Goal: Information Seeking & Learning: Learn about a topic

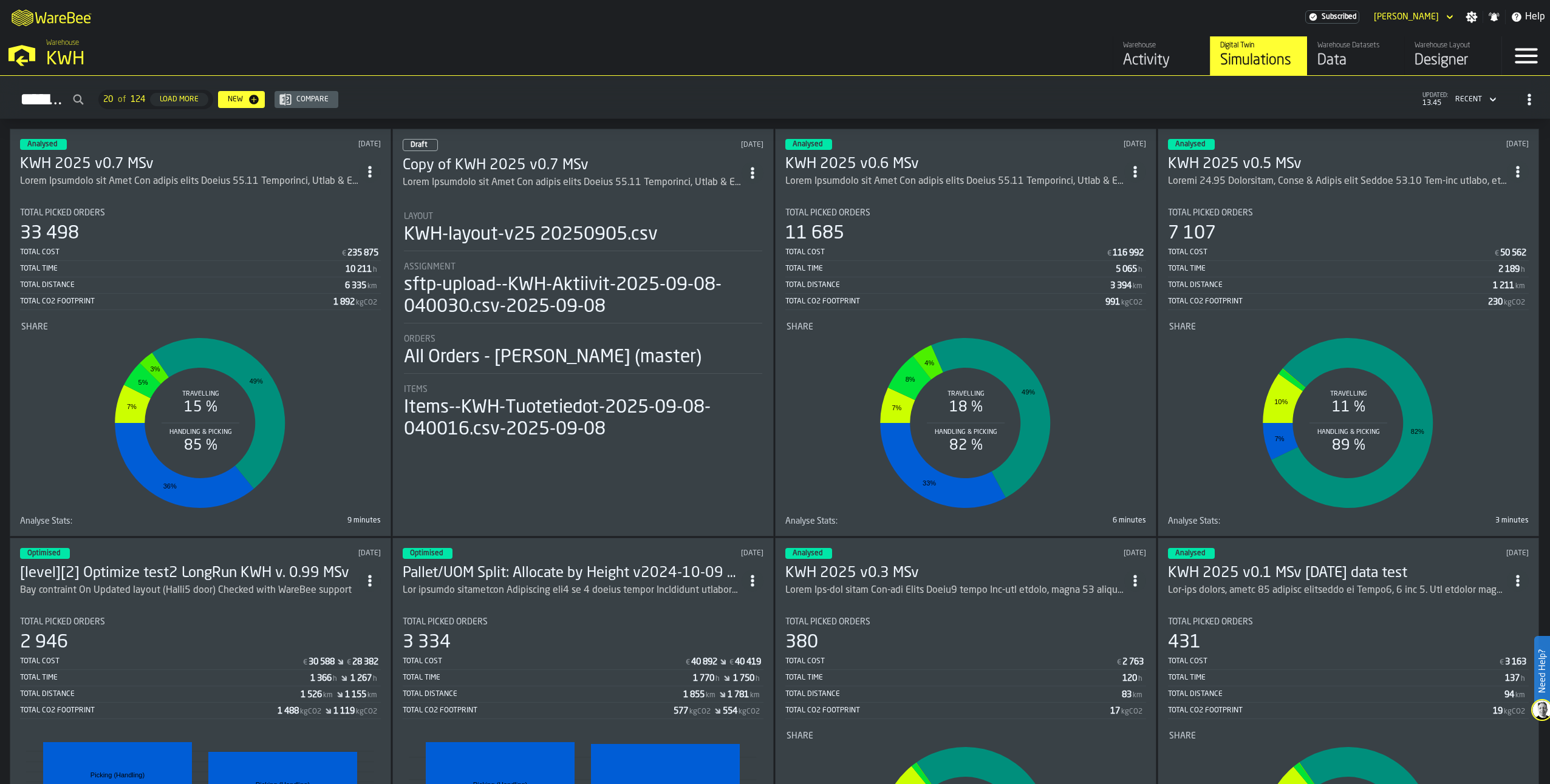
click at [126, 161] on h3 "KWH 2025 v0.7 MSv" at bounding box center [189, 164] width 339 height 20
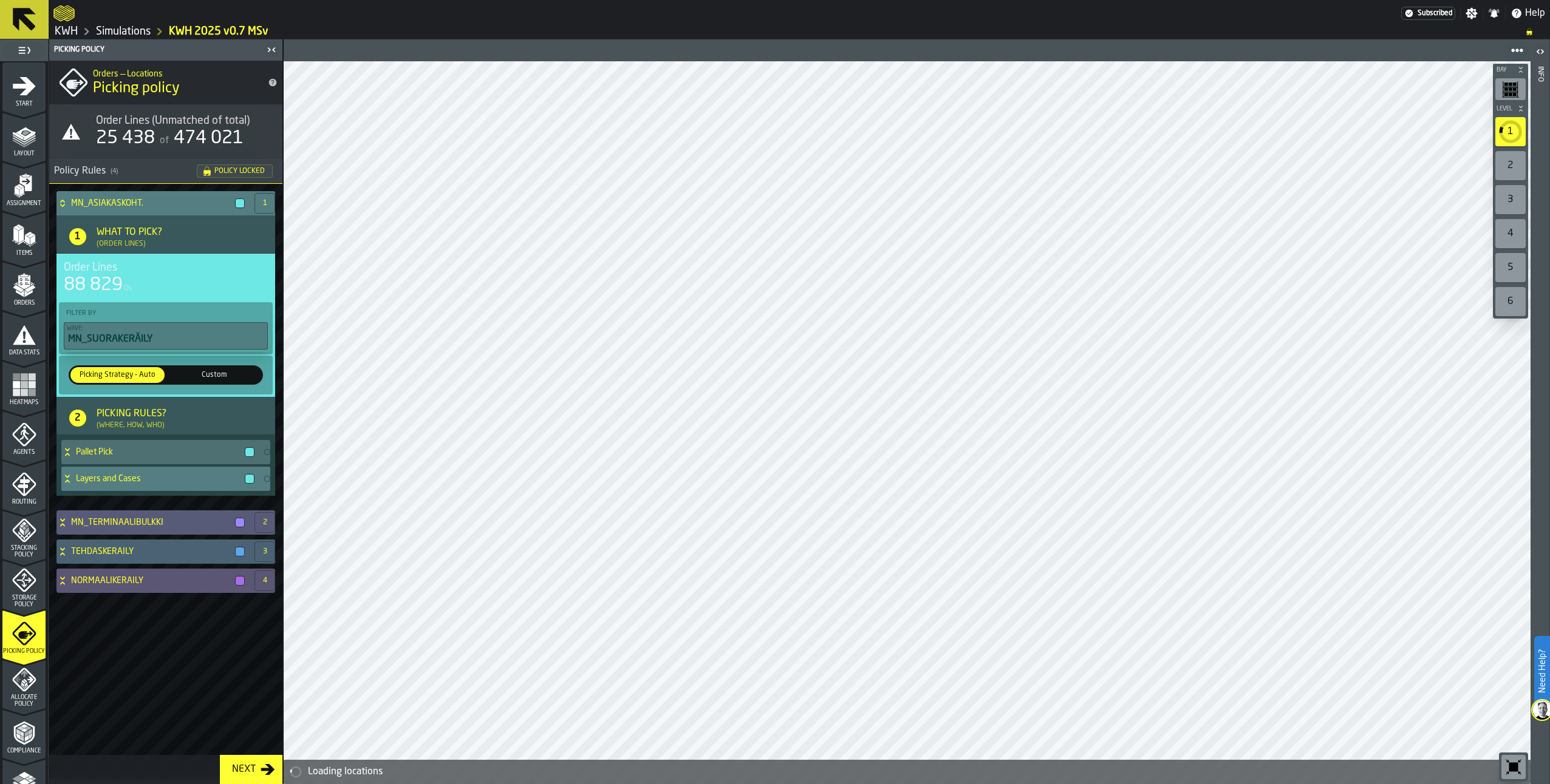
click at [62, 476] on icon at bounding box center [67, 479] width 12 height 9
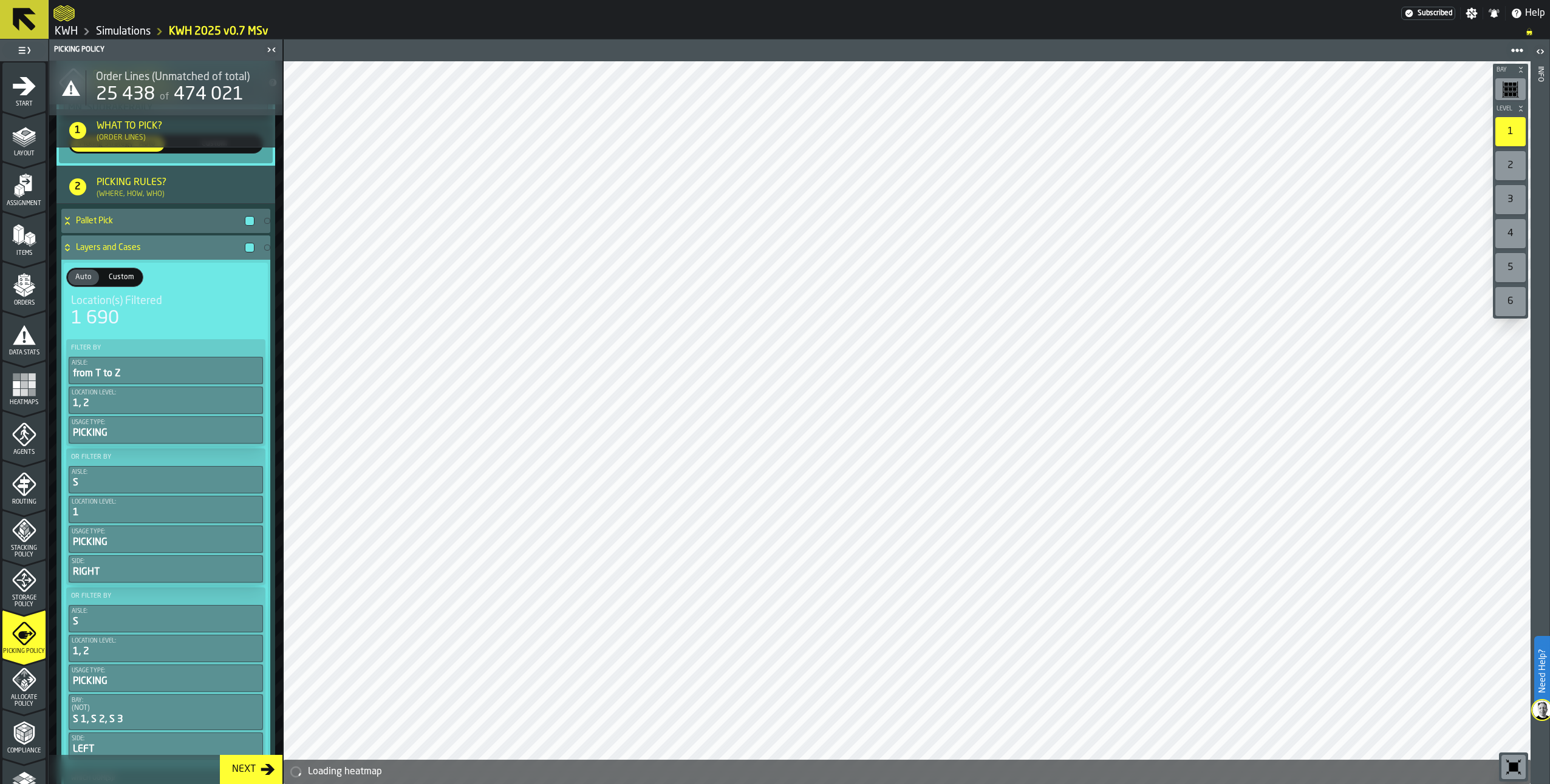
scroll to position [139, 0]
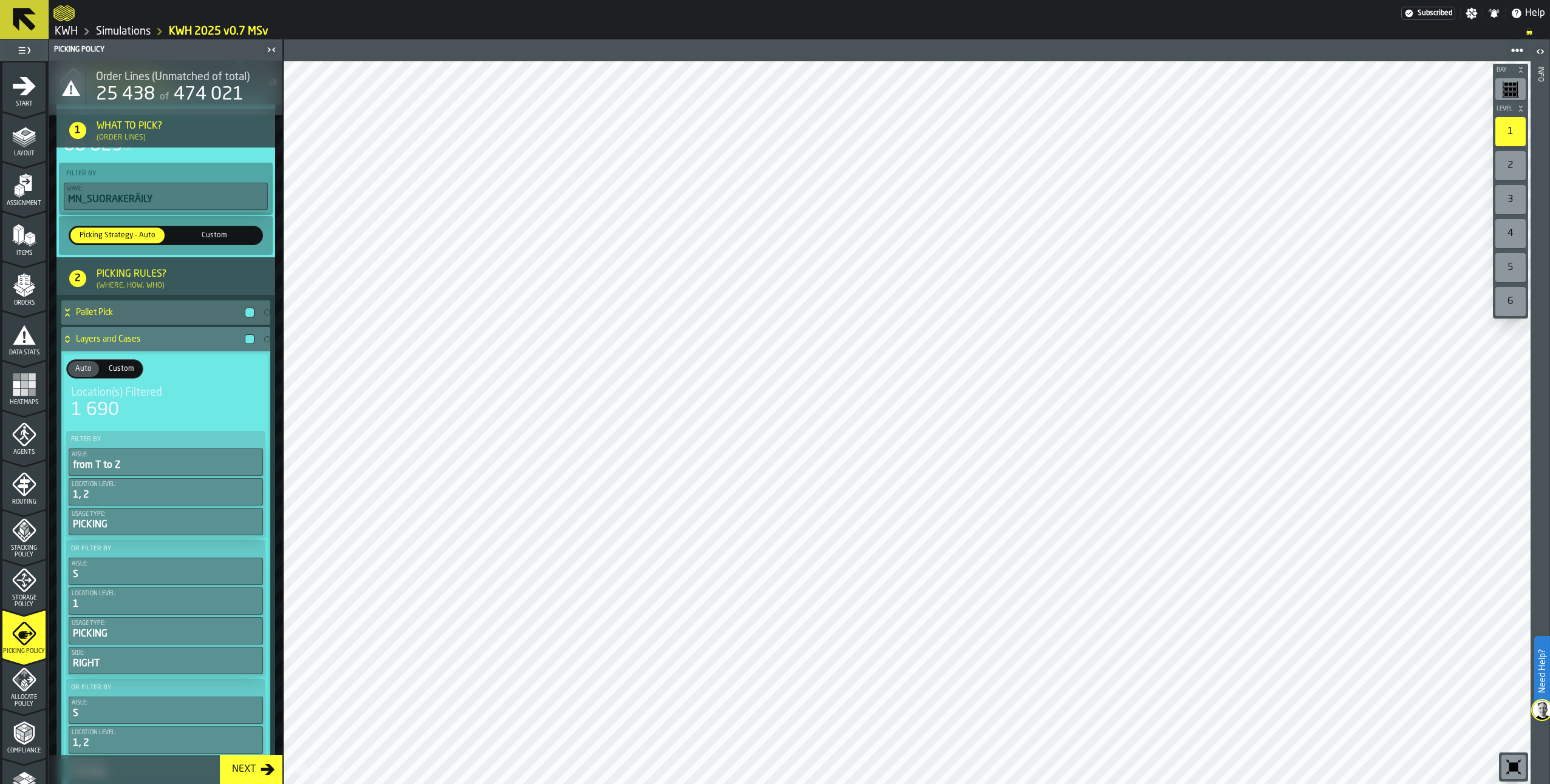
click at [70, 333] on div "Layers and Cases" at bounding box center [160, 339] width 198 height 25
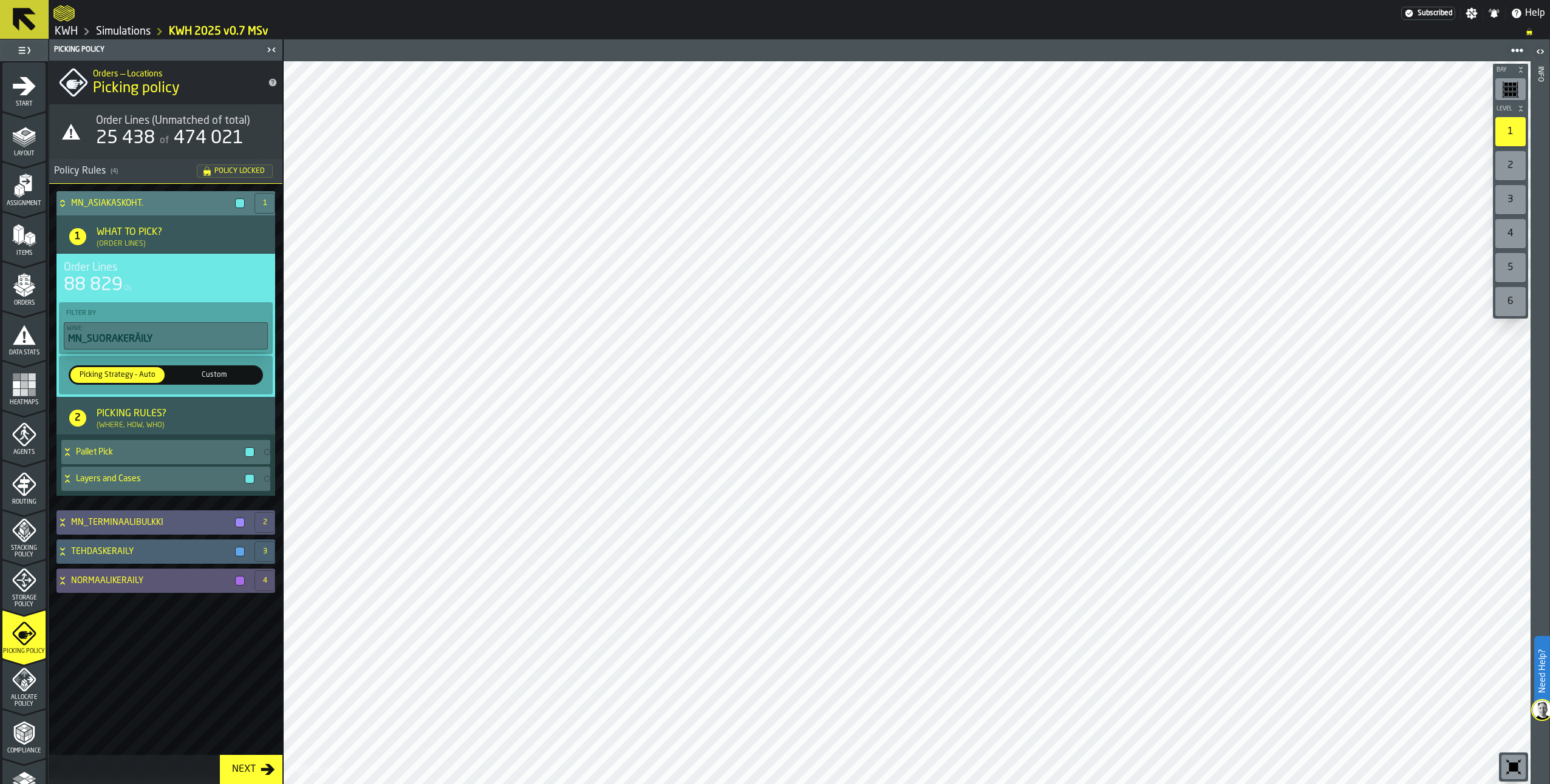
scroll to position [0, 0]
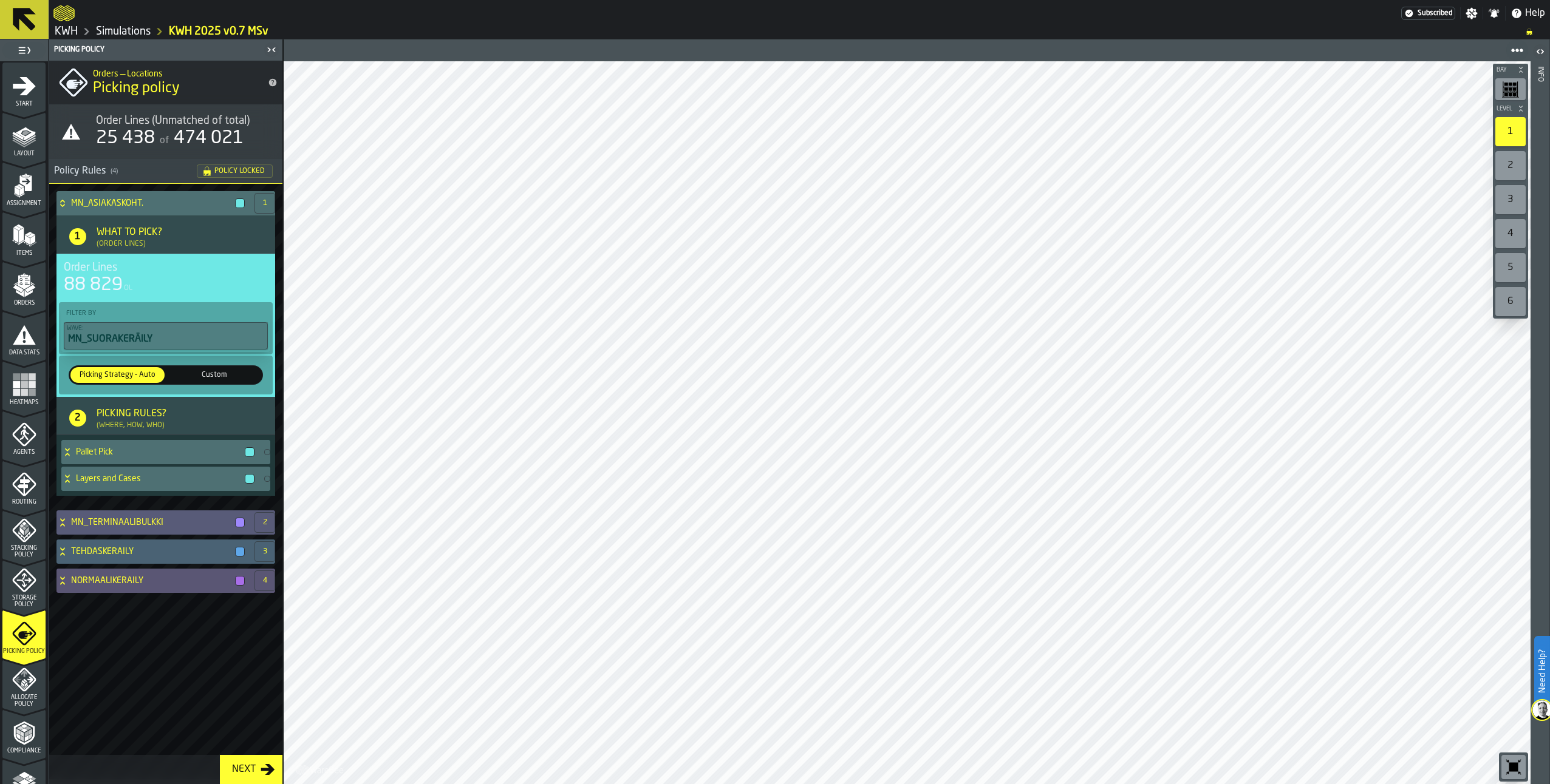
click at [25, 441] on icon "menu Agents" at bounding box center [25, 435] width 25 height 25
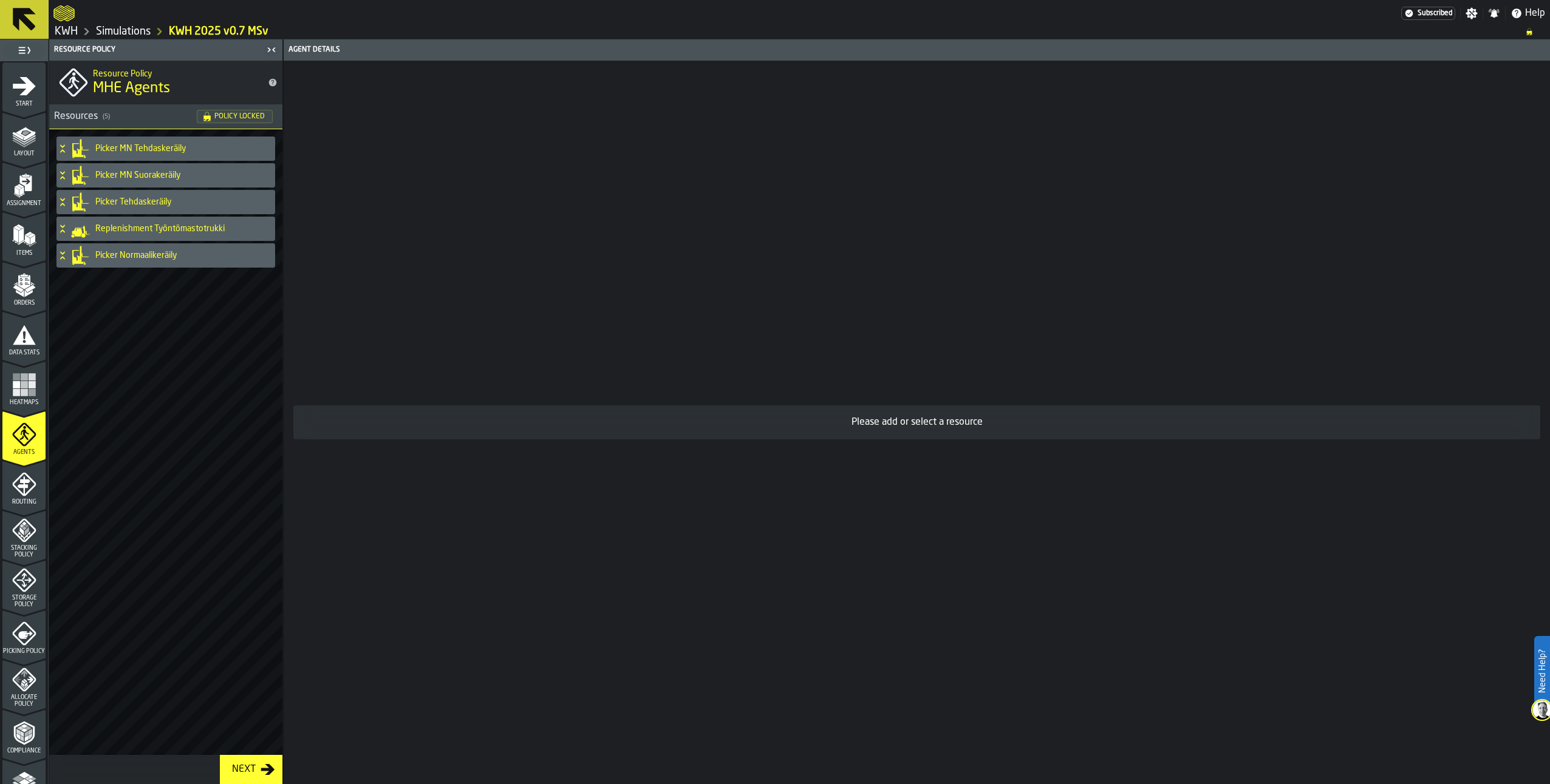
click at [28, 649] on span "Picking Policy" at bounding box center [25, 651] width 44 height 7
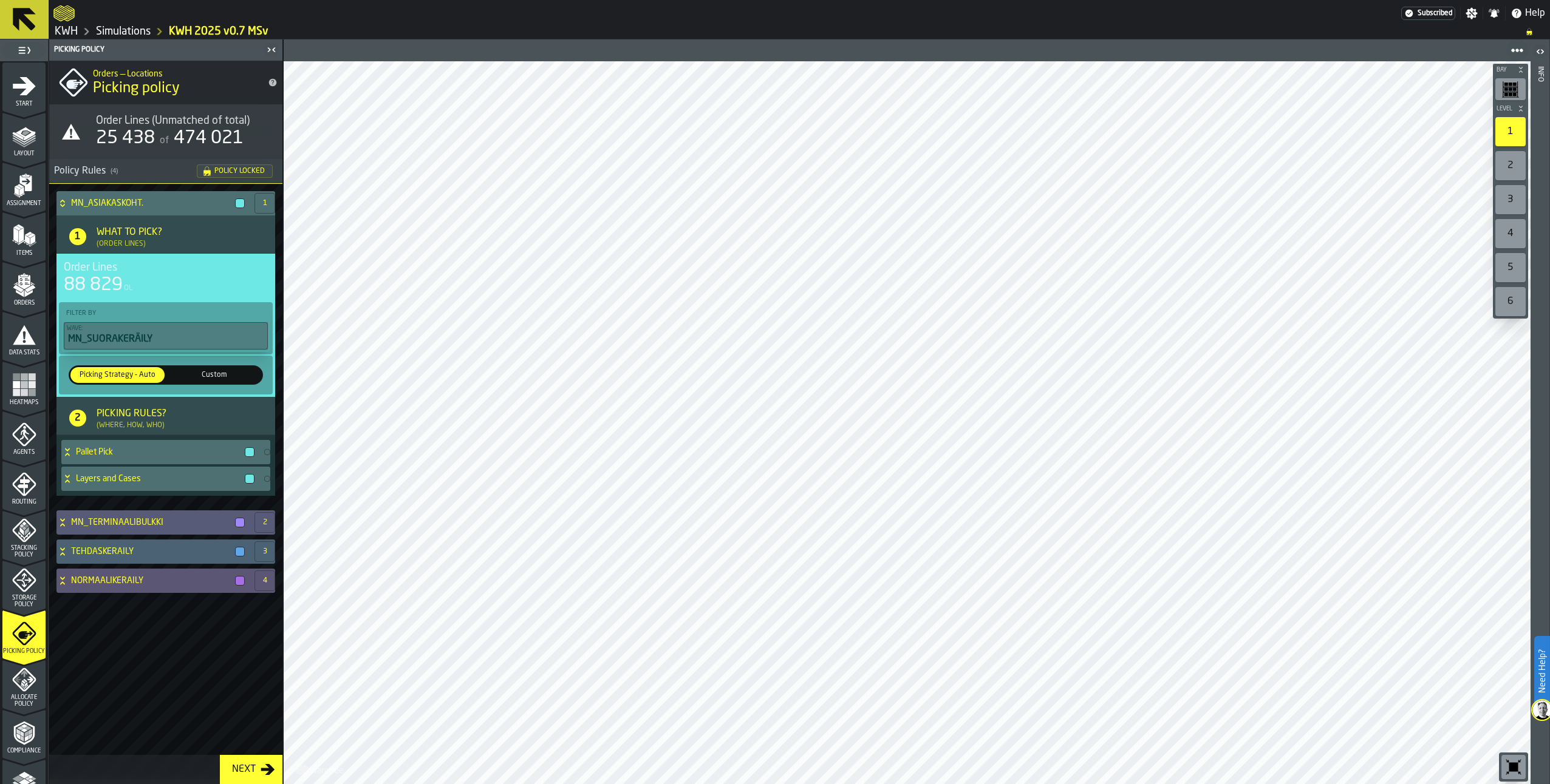
click at [268, 126] on icon "button-toggle-Show on Map" at bounding box center [267, 132] width 20 height 20
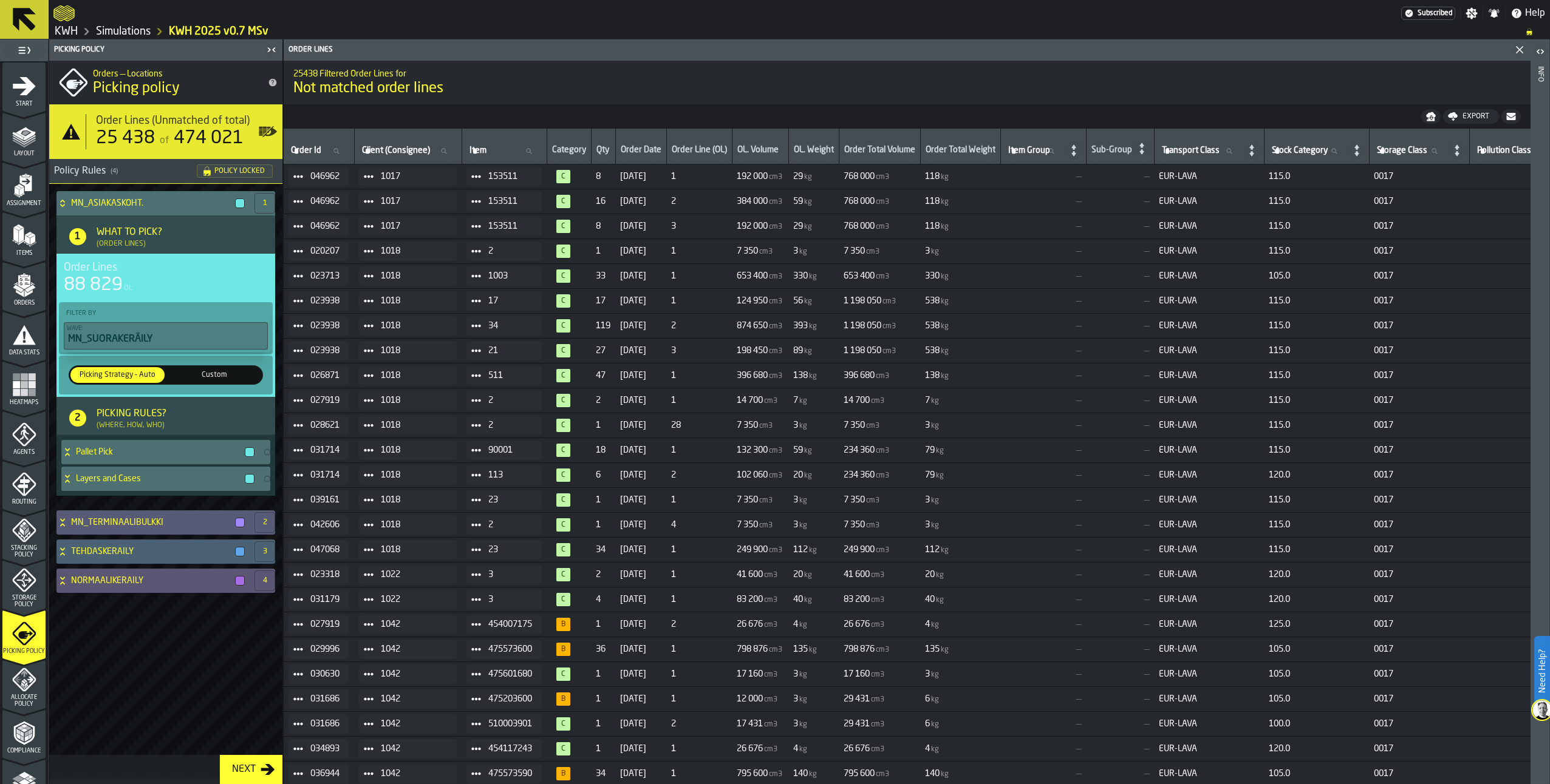
drag, startPoint x: 1530, startPoint y: 134, endPoint x: 1552, endPoint y: 350, distance: 217.1
click at [1549, 350] on html "Need Help? Subscribed Settings Notifications Help KWH Simulations KWH 2025 v0.7…" at bounding box center [775, 392] width 1550 height 784
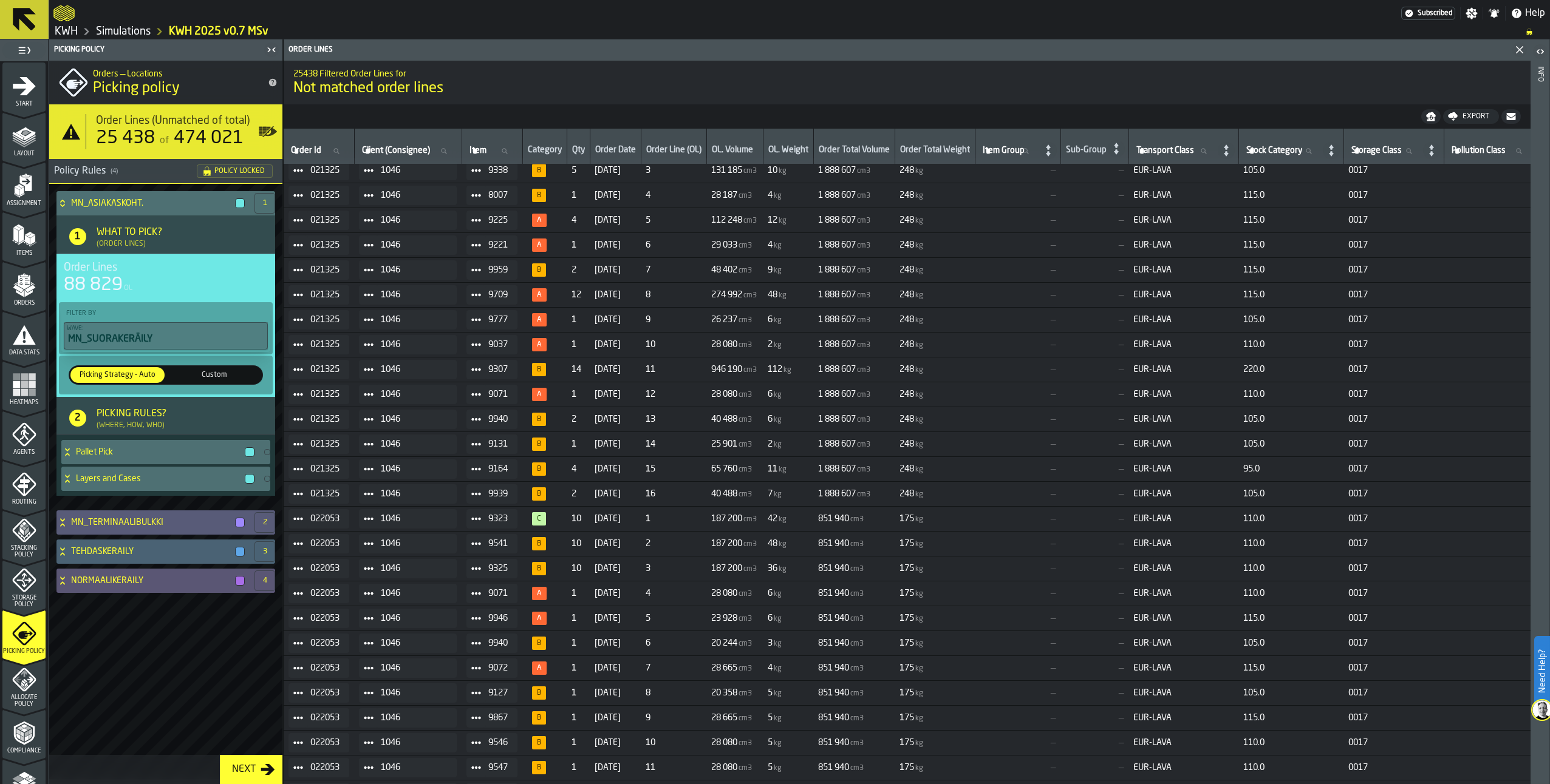
scroll to position [1868, 0]
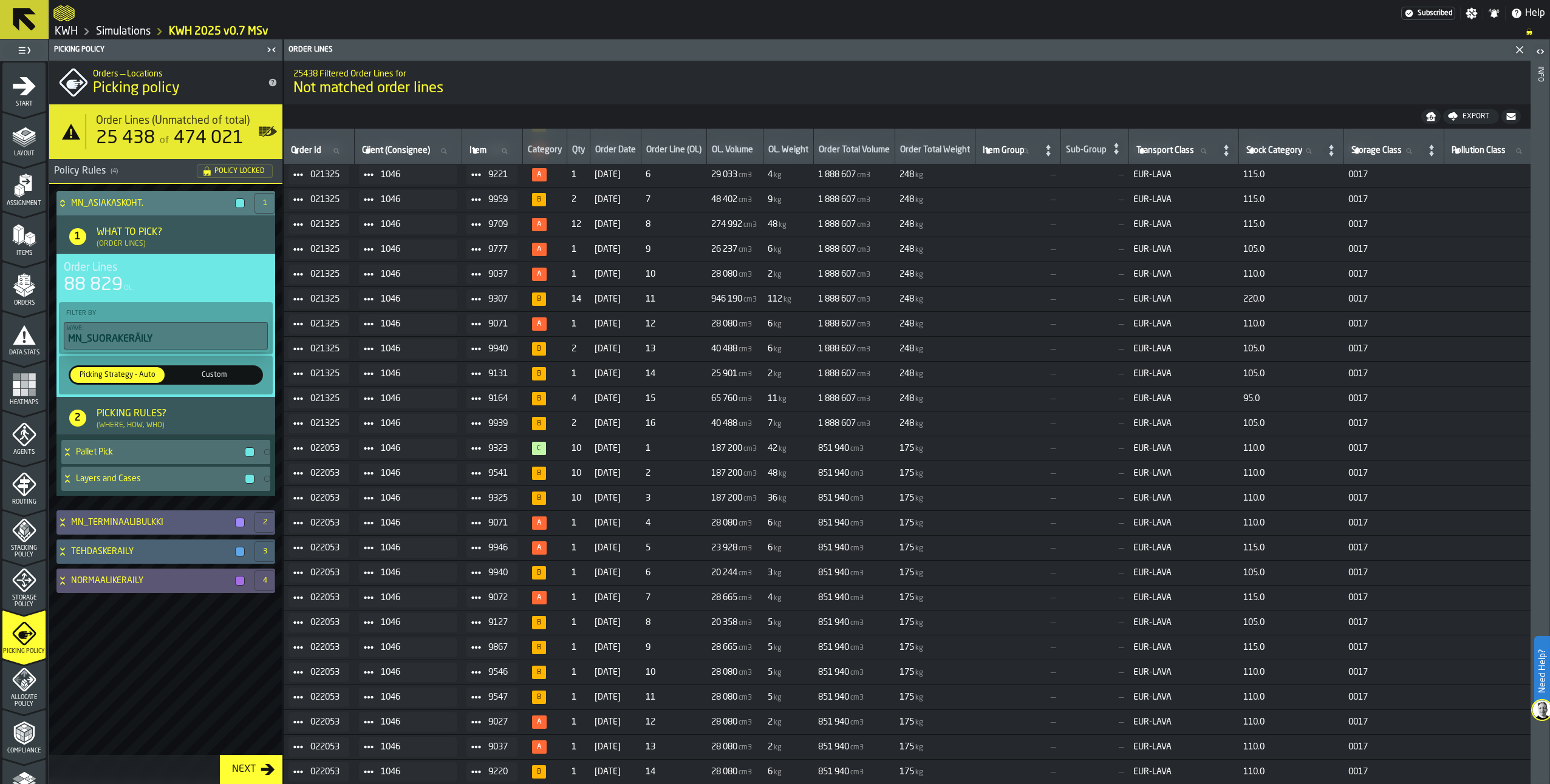
click at [62, 202] on icon at bounding box center [62, 201] width 4 height 3
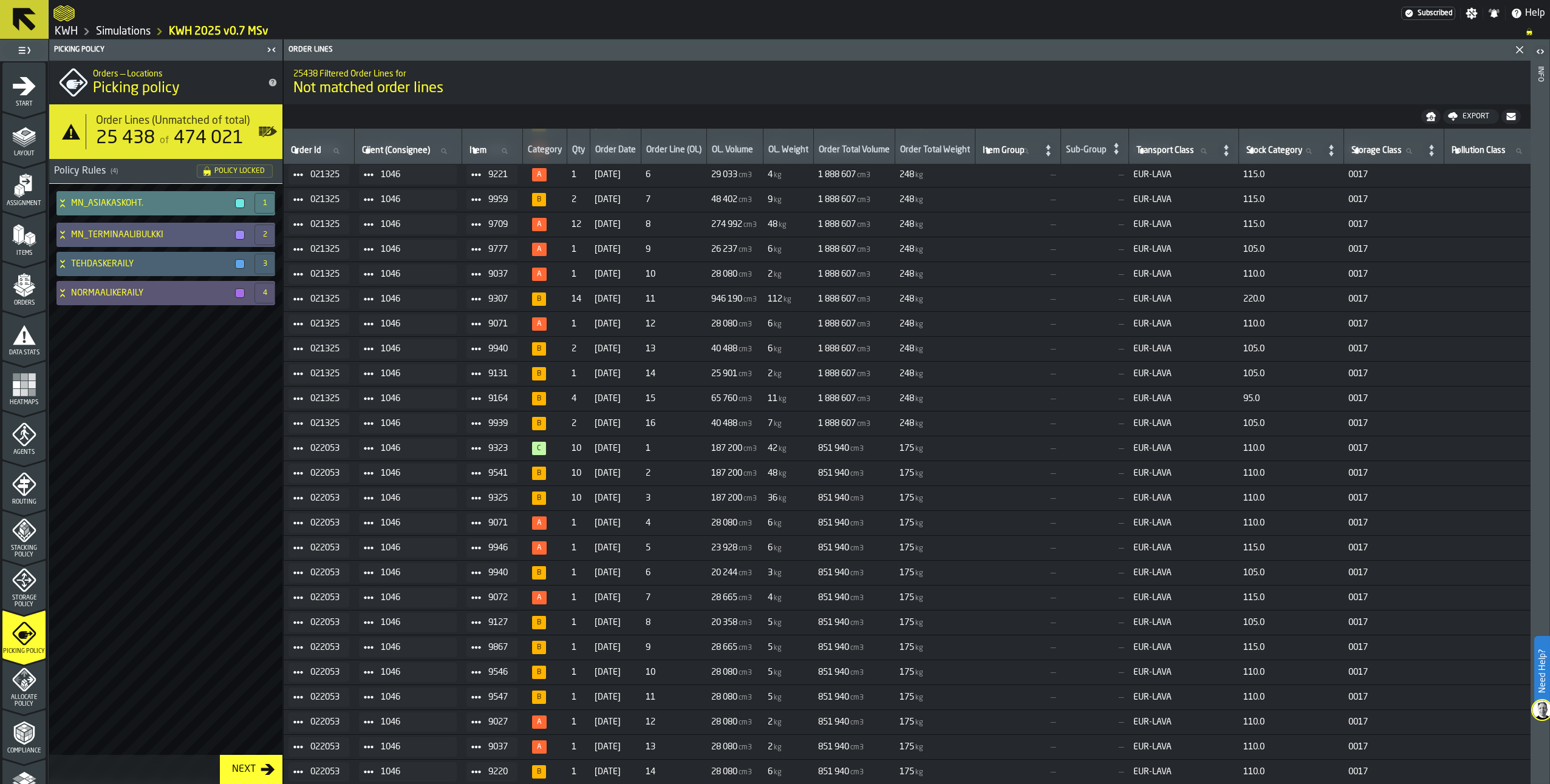
click at [63, 205] on icon at bounding box center [62, 205] width 4 height 3
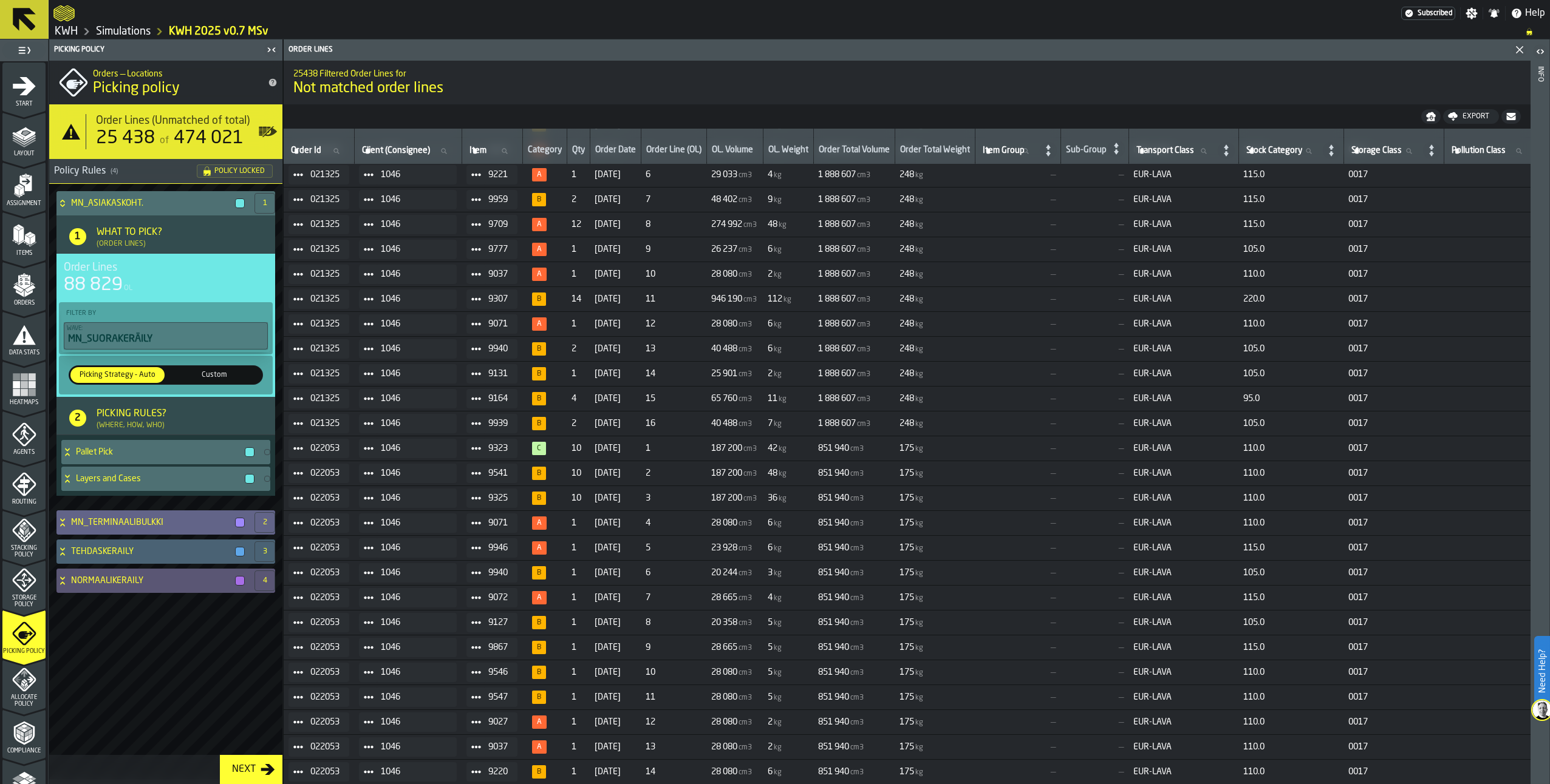
click at [63, 522] on icon at bounding box center [62, 519] width 4 height 3
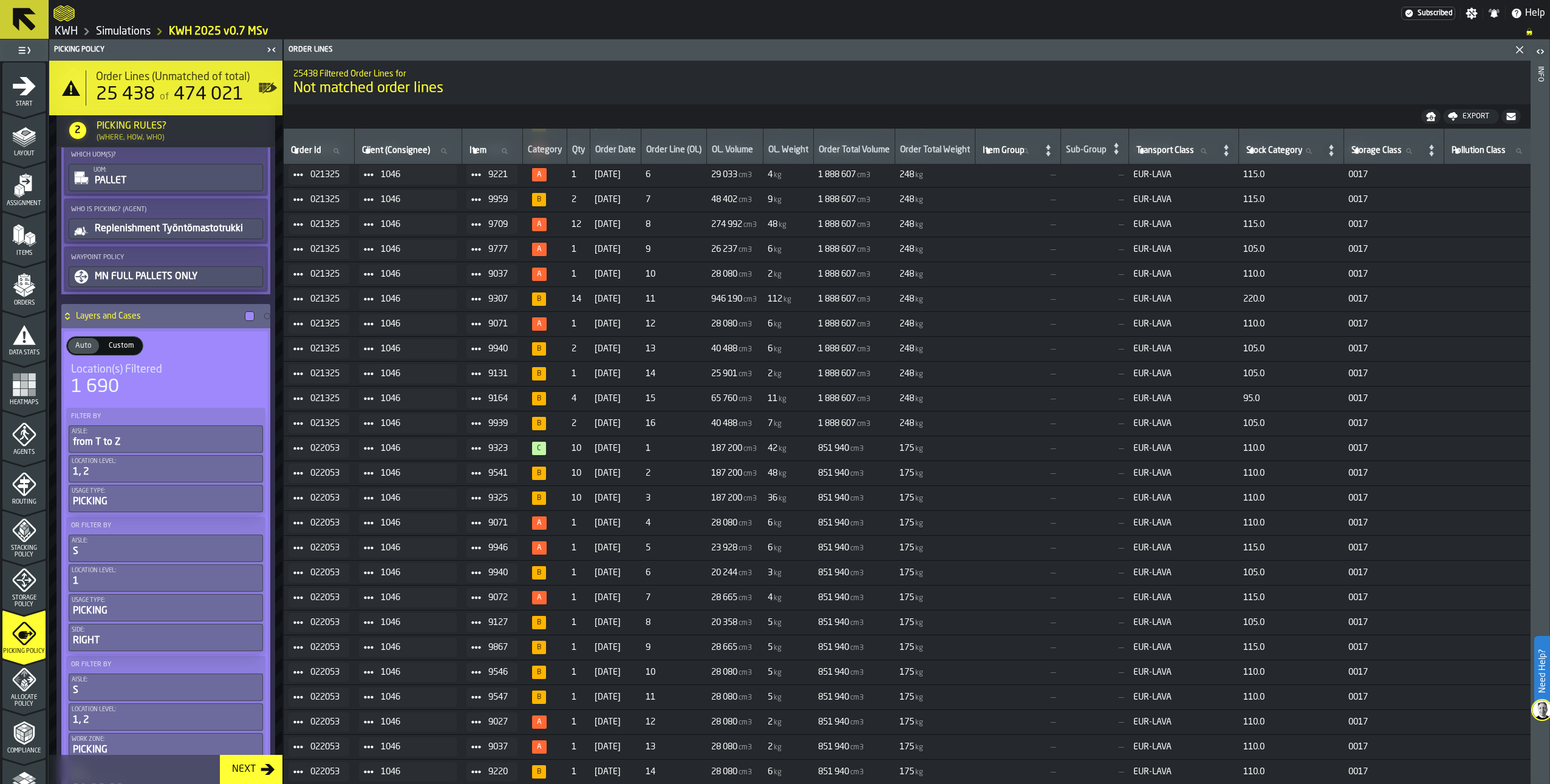
scroll to position [1032, 0]
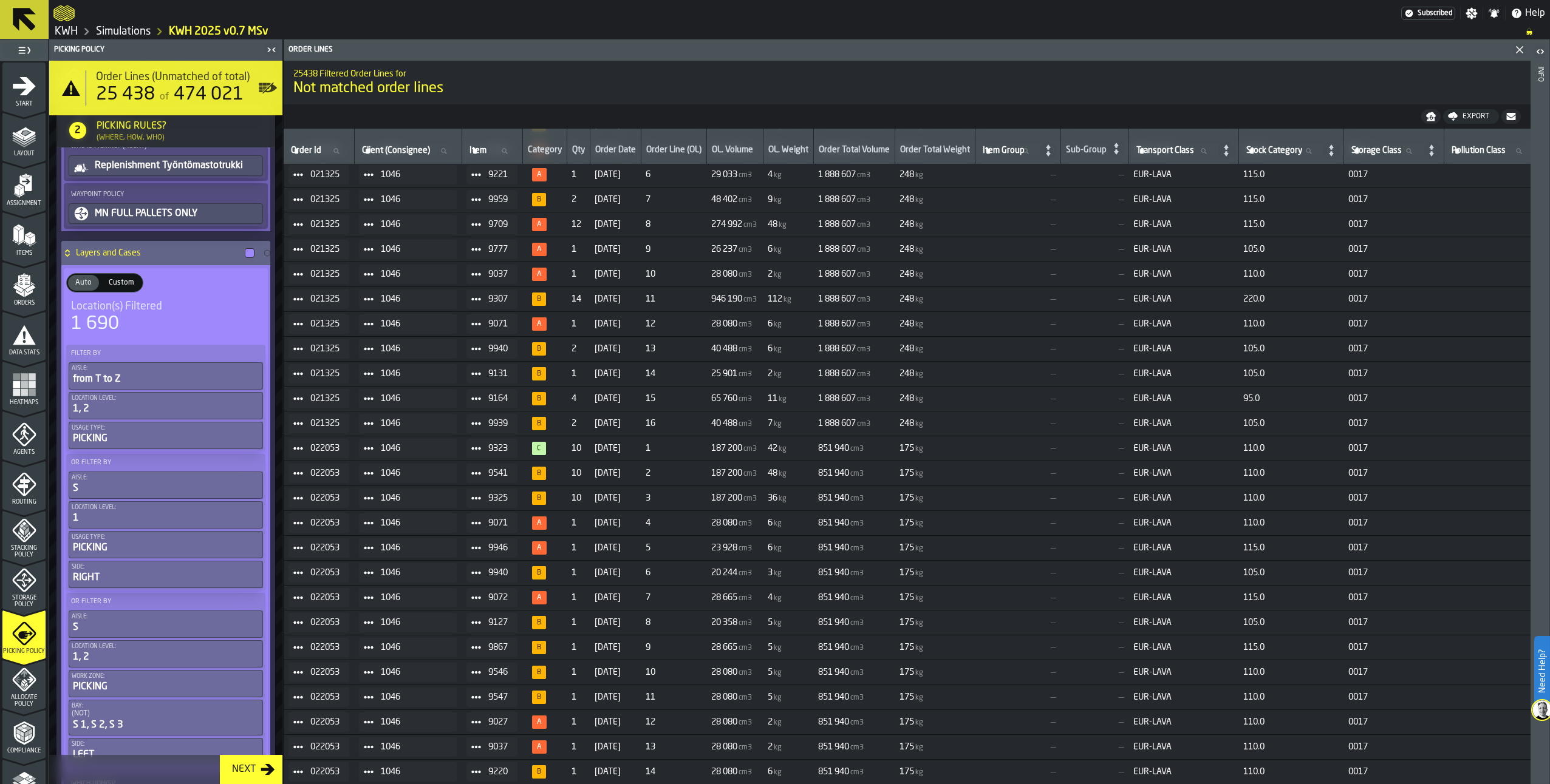
click at [68, 258] on icon at bounding box center [67, 253] width 12 height 9
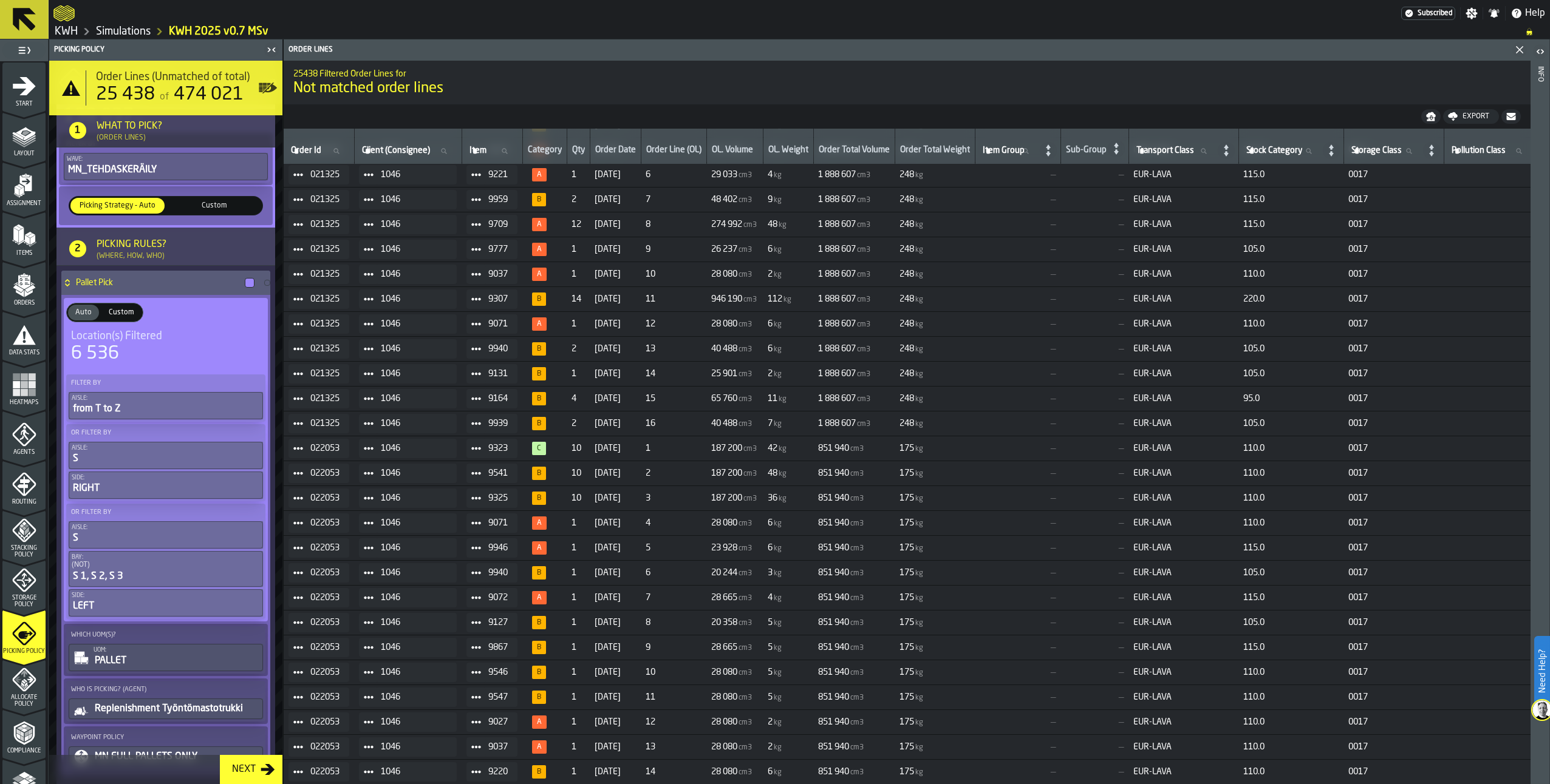
scroll to position [312, 0]
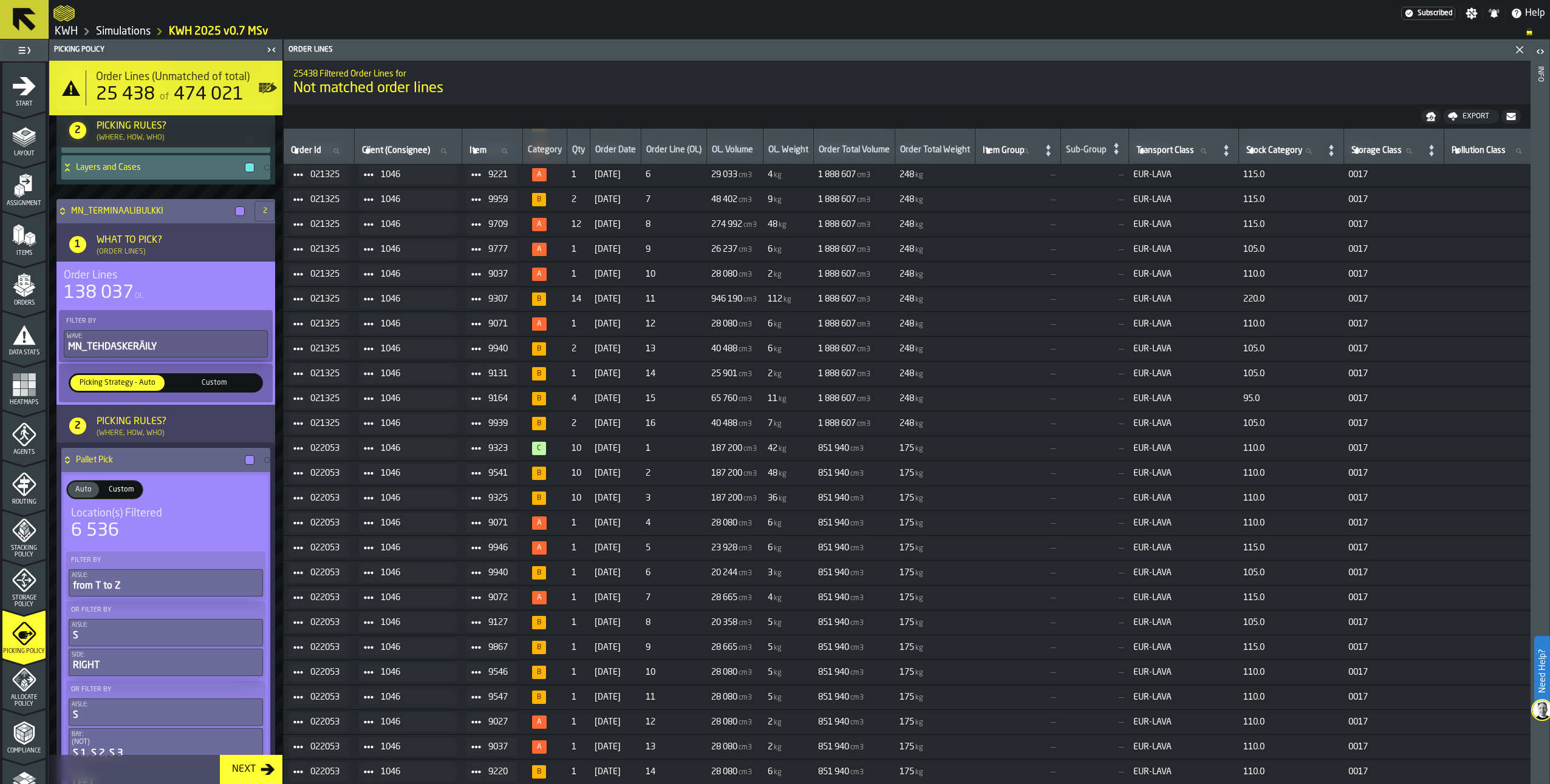
click at [70, 461] on icon at bounding box center [67, 460] width 12 height 9
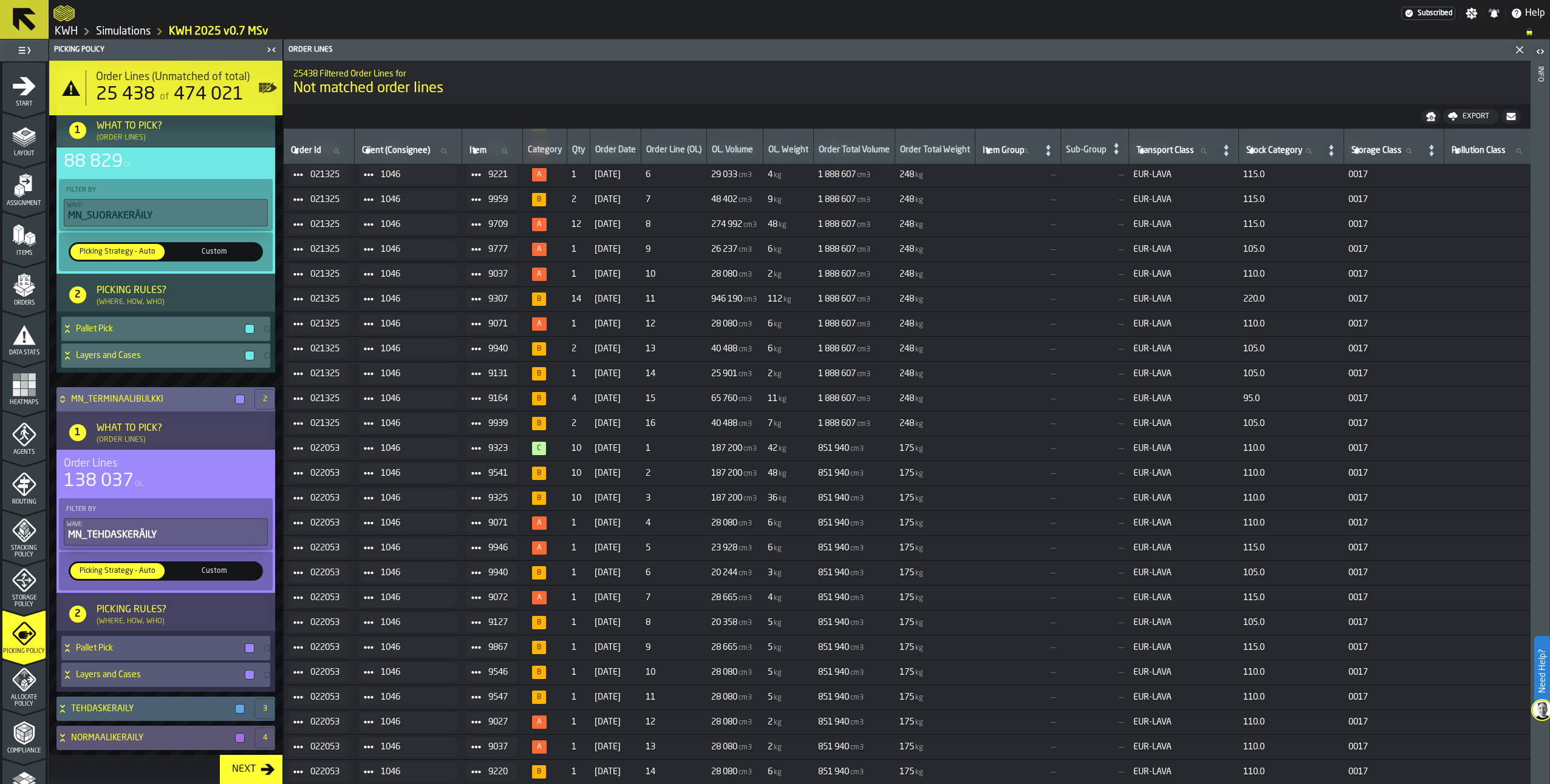
scroll to position [127, 0]
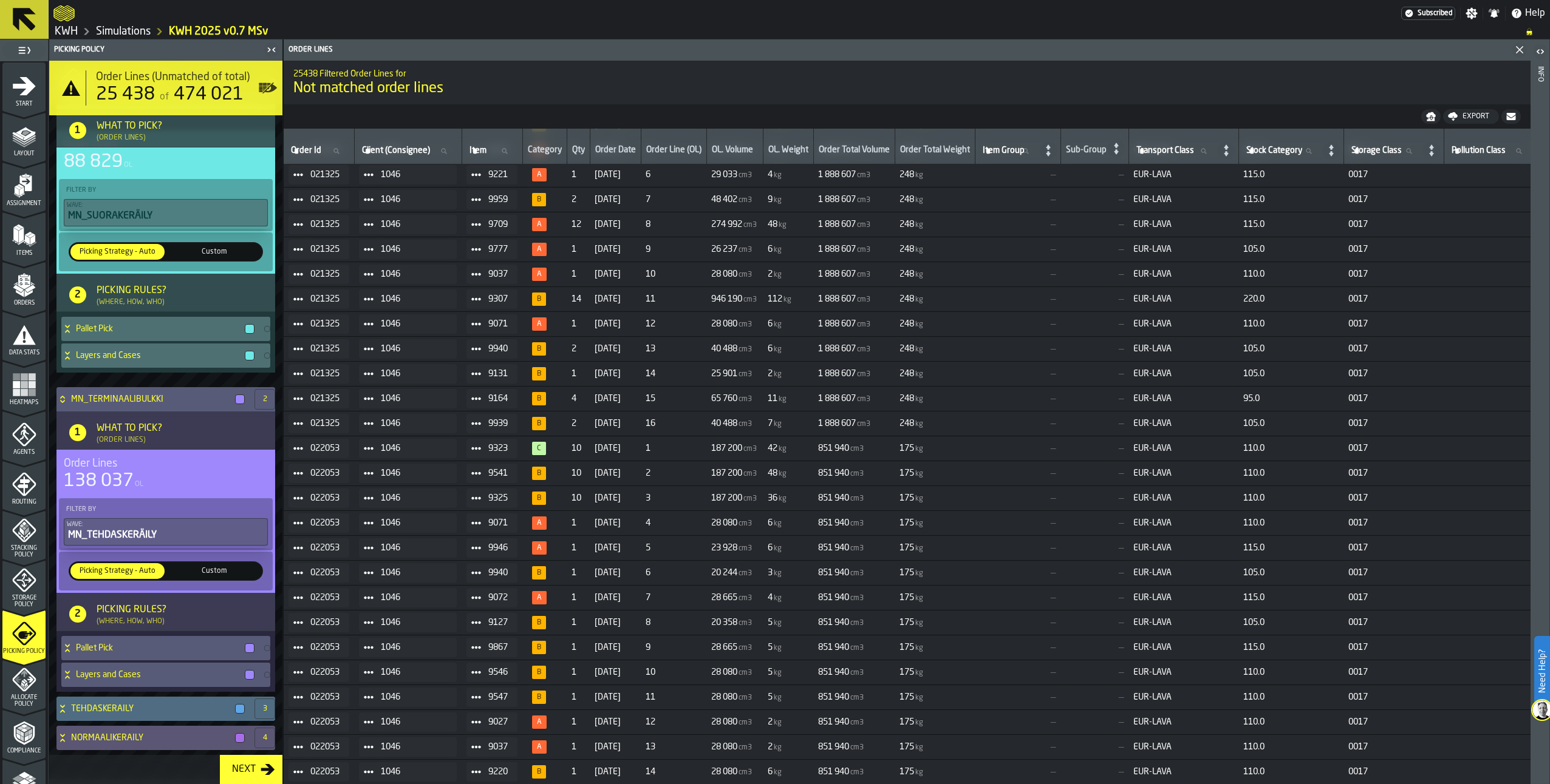
click at [64, 707] on icon at bounding box center [63, 709] width 12 height 9
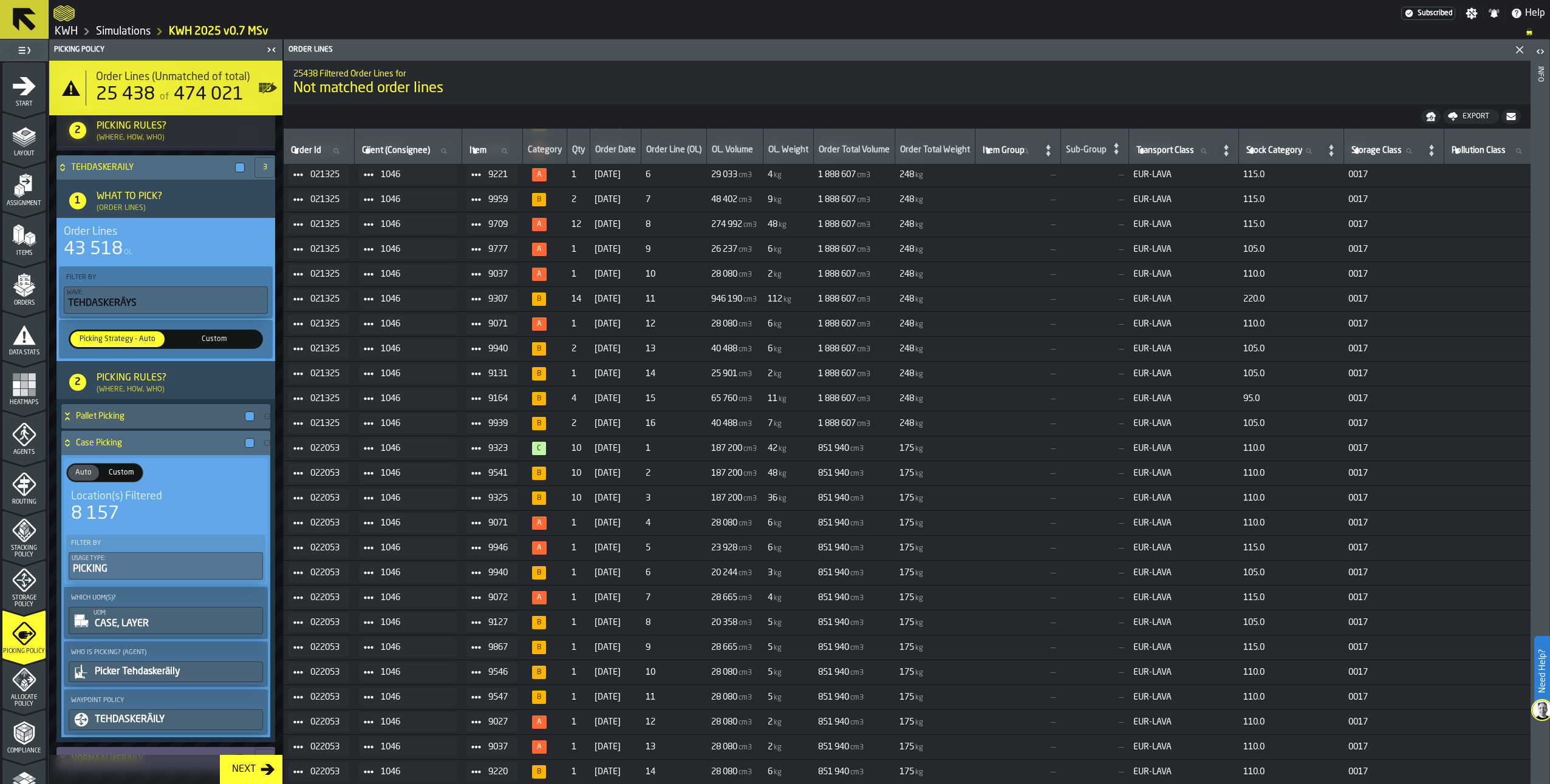
scroll to position [675, 0]
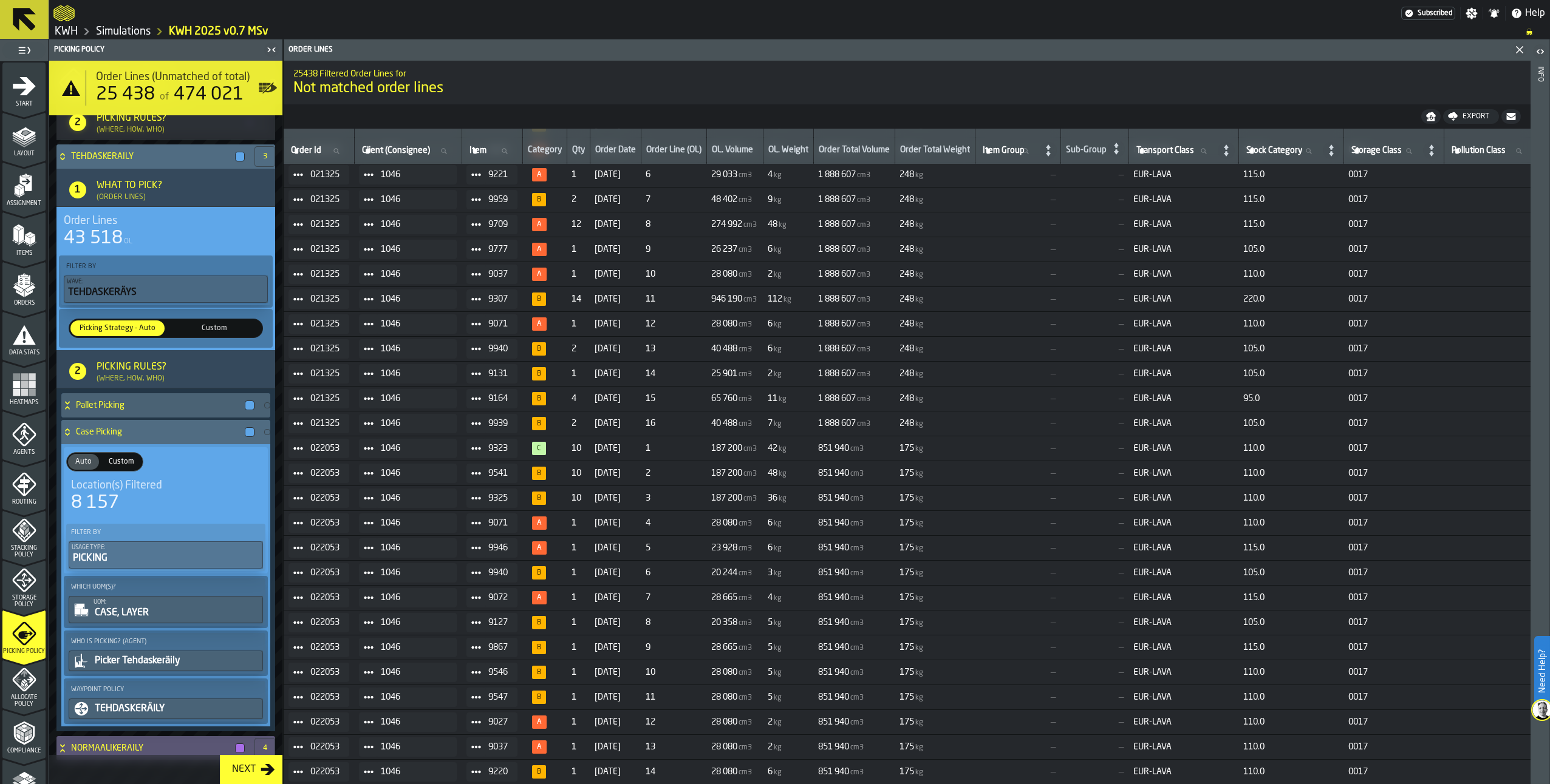
click at [67, 437] on icon at bounding box center [67, 432] width 12 height 9
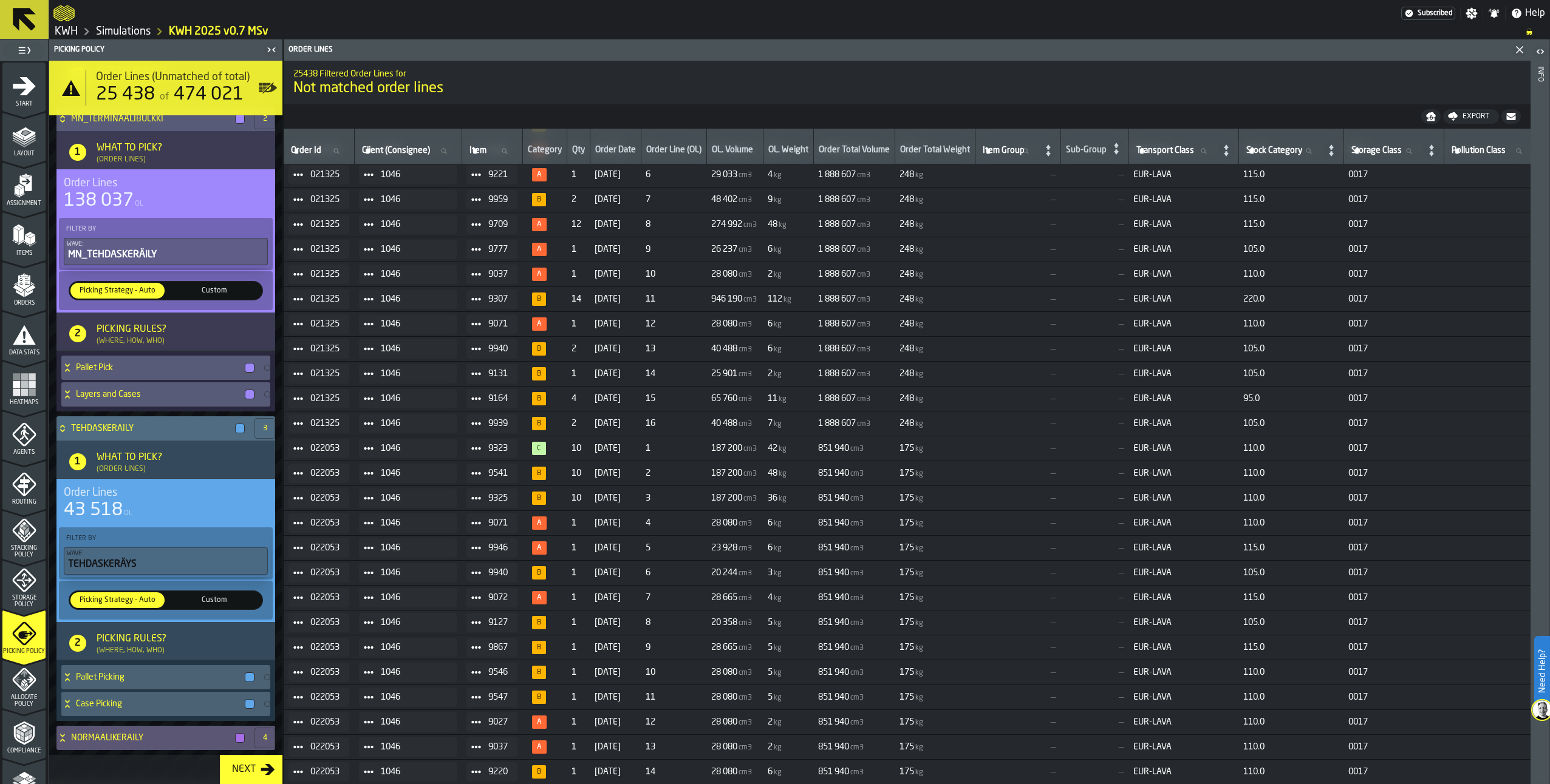
scroll to position [409, 0]
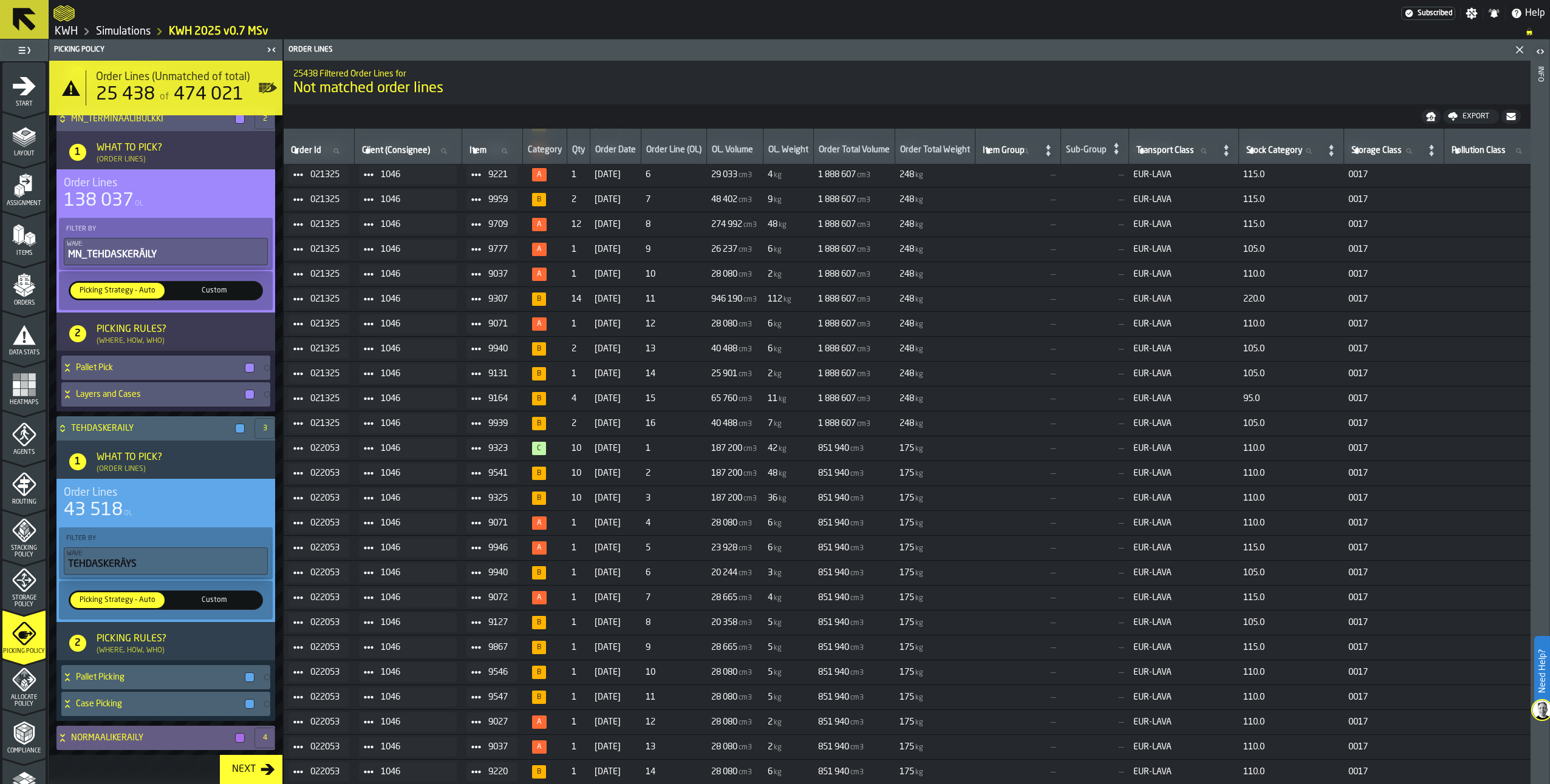
click at [61, 735] on icon at bounding box center [63, 738] width 12 height 9
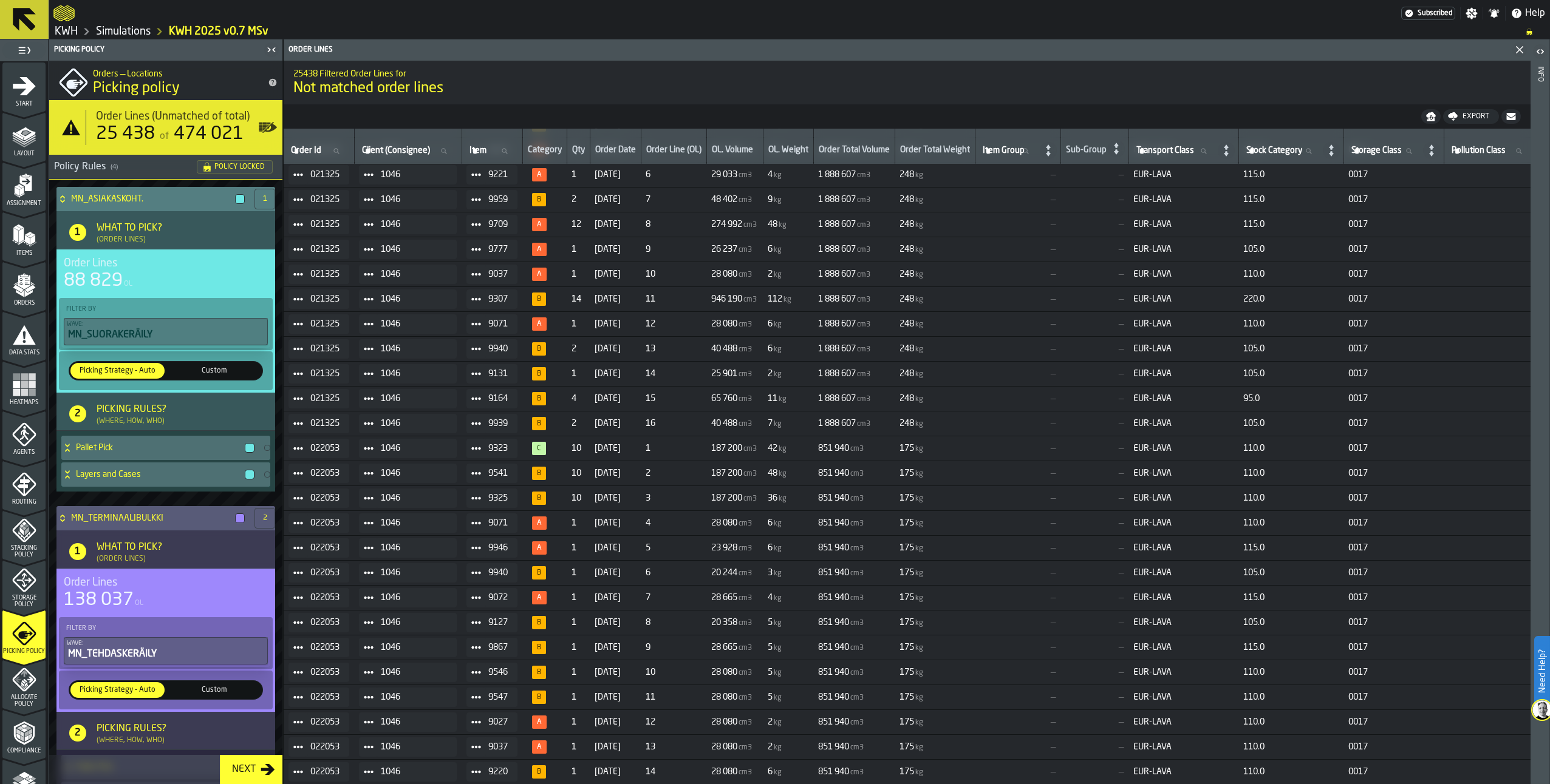
scroll to position [0, 0]
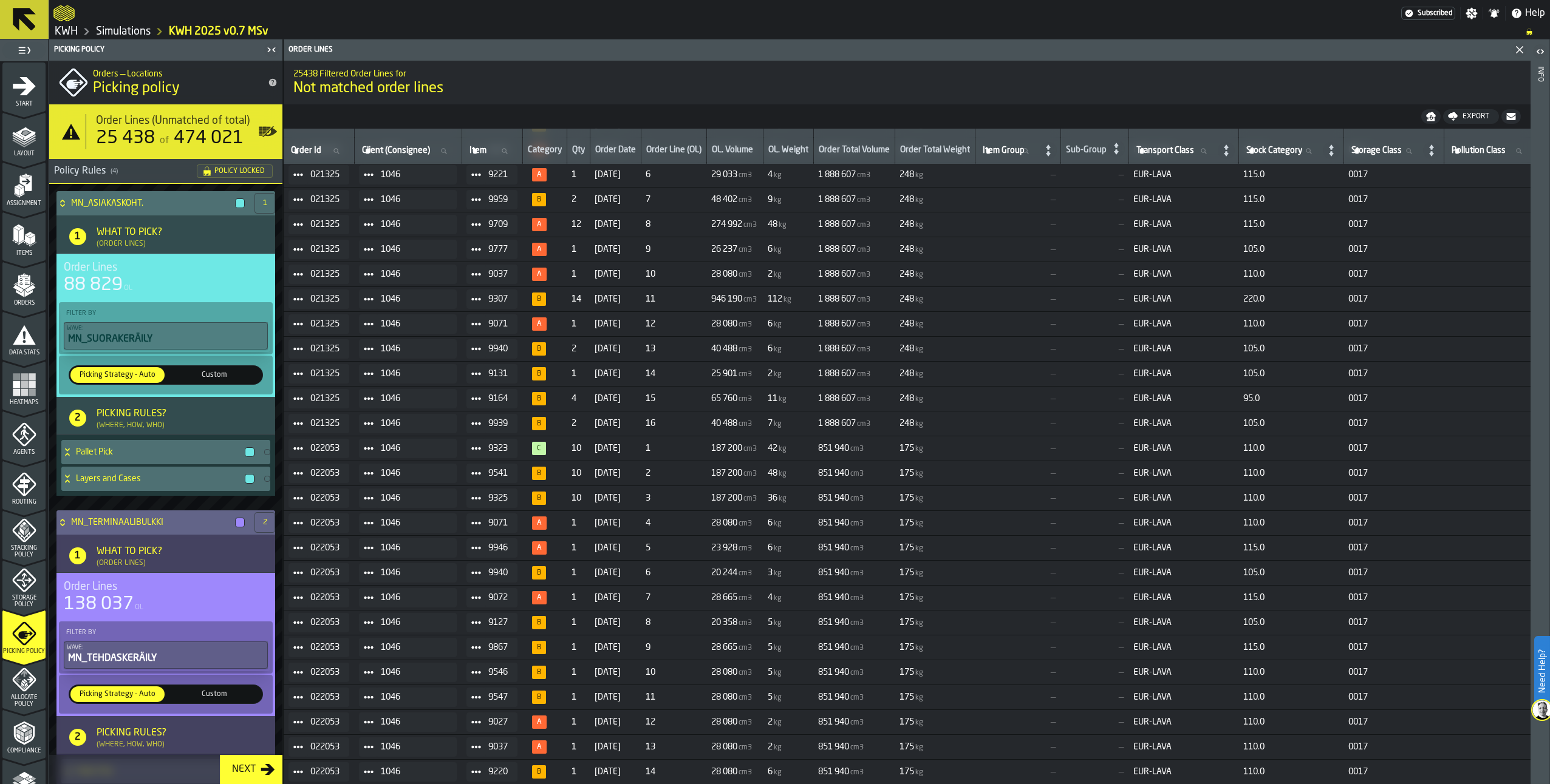
click at [60, 524] on icon at bounding box center [63, 523] width 12 height 9
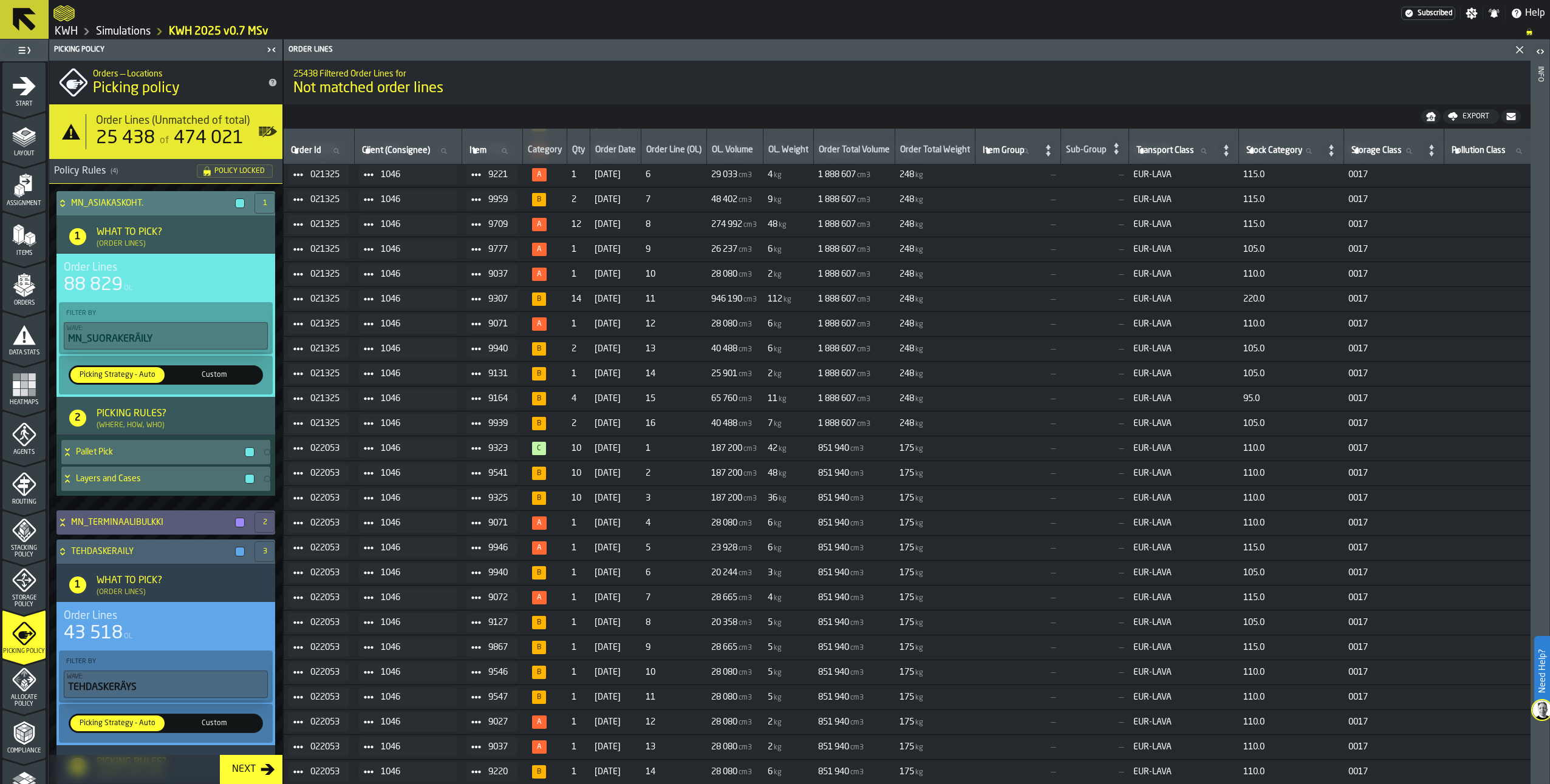
click at [64, 201] on icon at bounding box center [63, 204] width 12 height 9
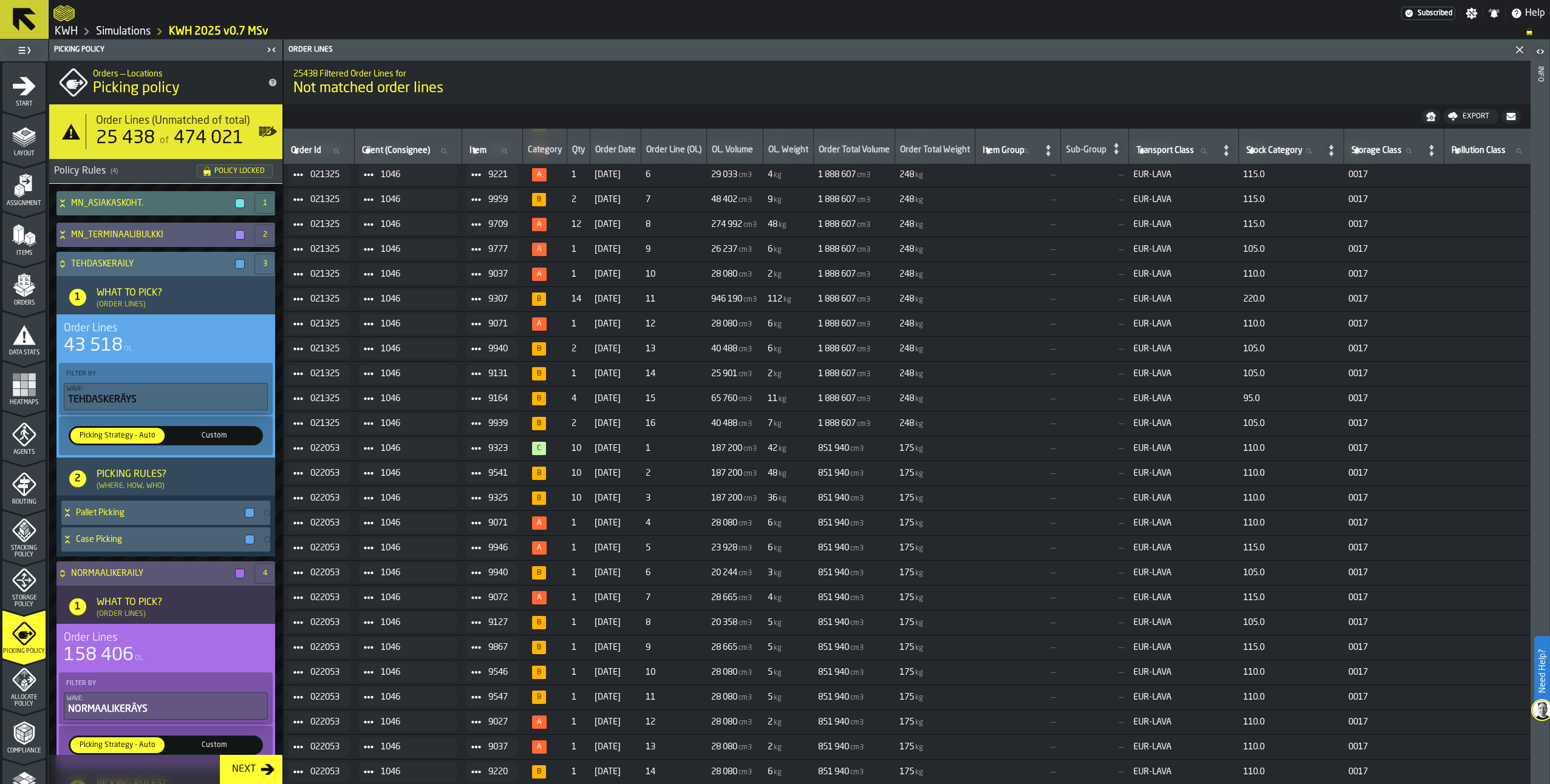
click at [61, 259] on icon at bounding box center [63, 264] width 12 height 9
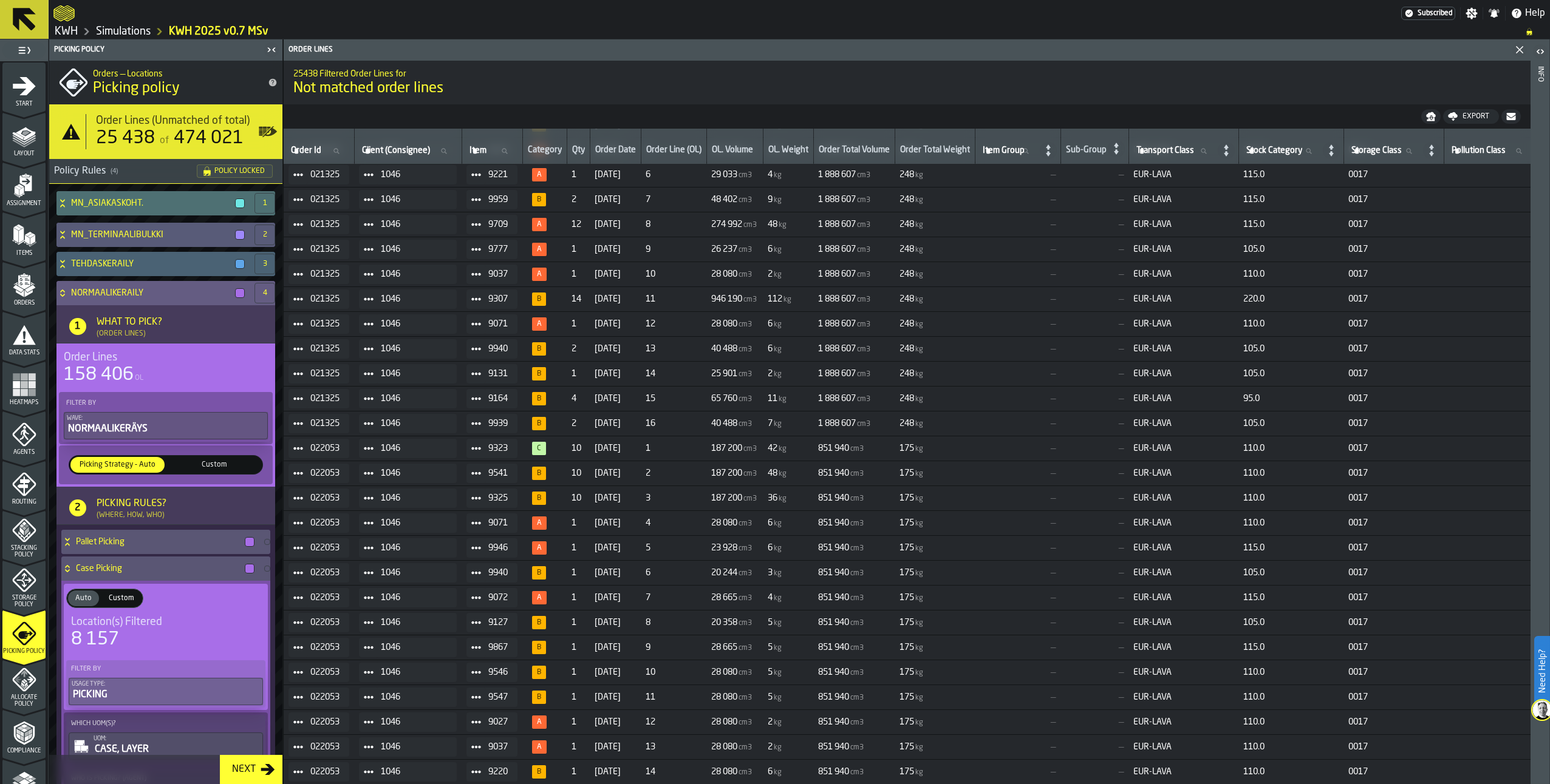
click at [62, 287] on div "NORMAALIKERÄILY" at bounding box center [153, 294] width 193 height 25
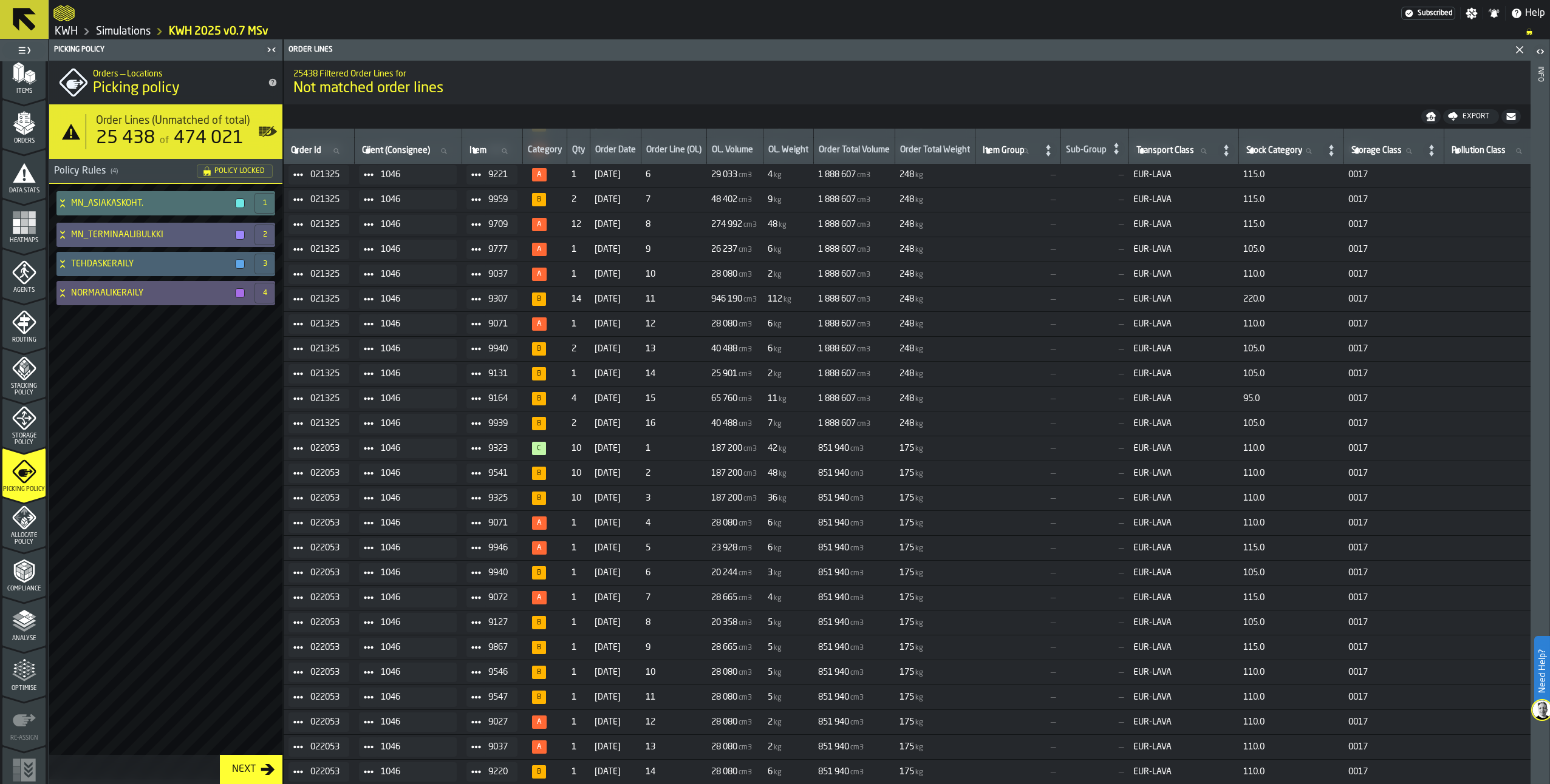
scroll to position [173, 0]
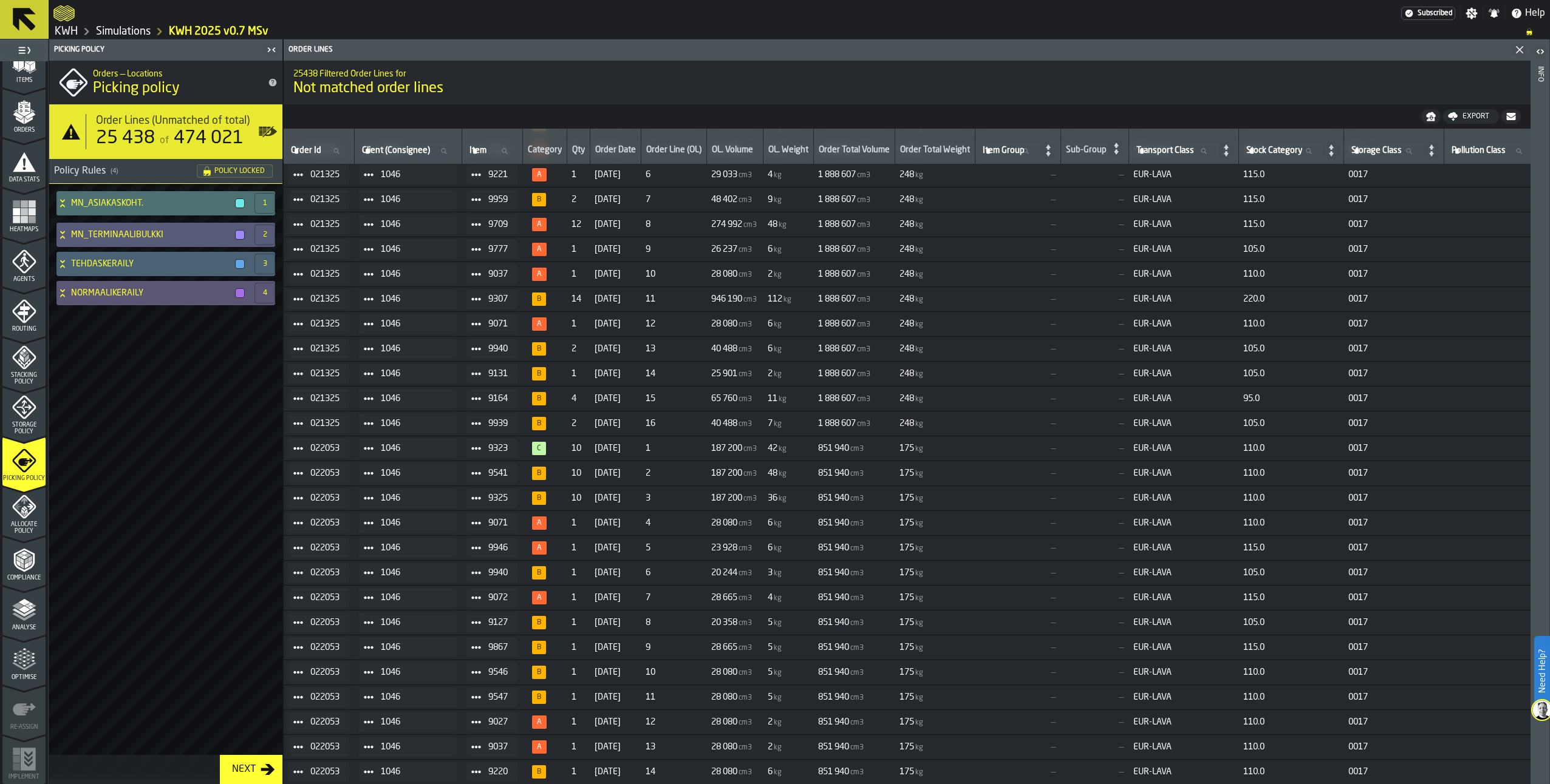
click at [21, 606] on polygon "menu Analyse" at bounding box center [18, 605] width 11 height 7
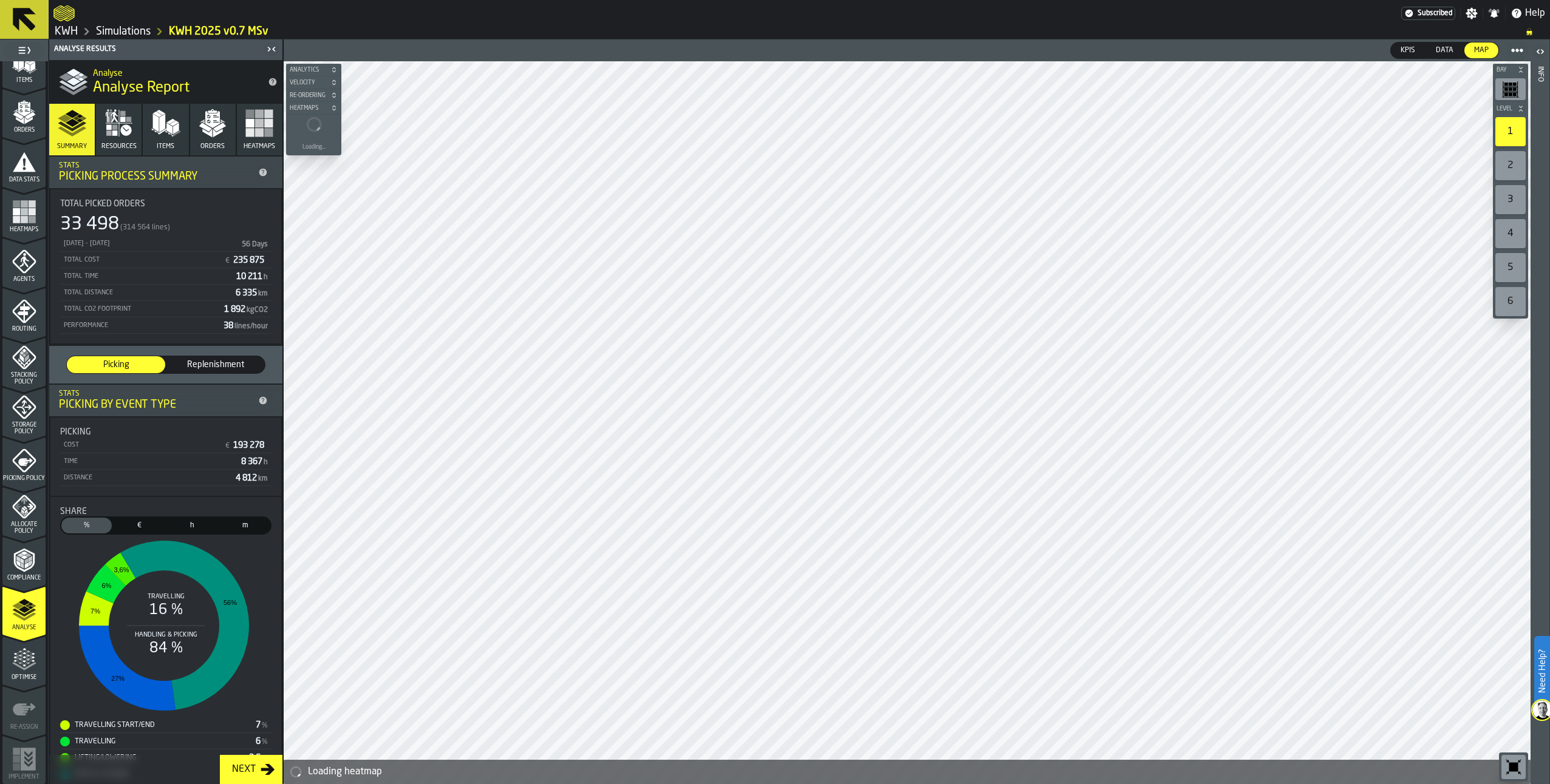
click at [123, 130] on icon "button" at bounding box center [118, 123] width 29 height 29
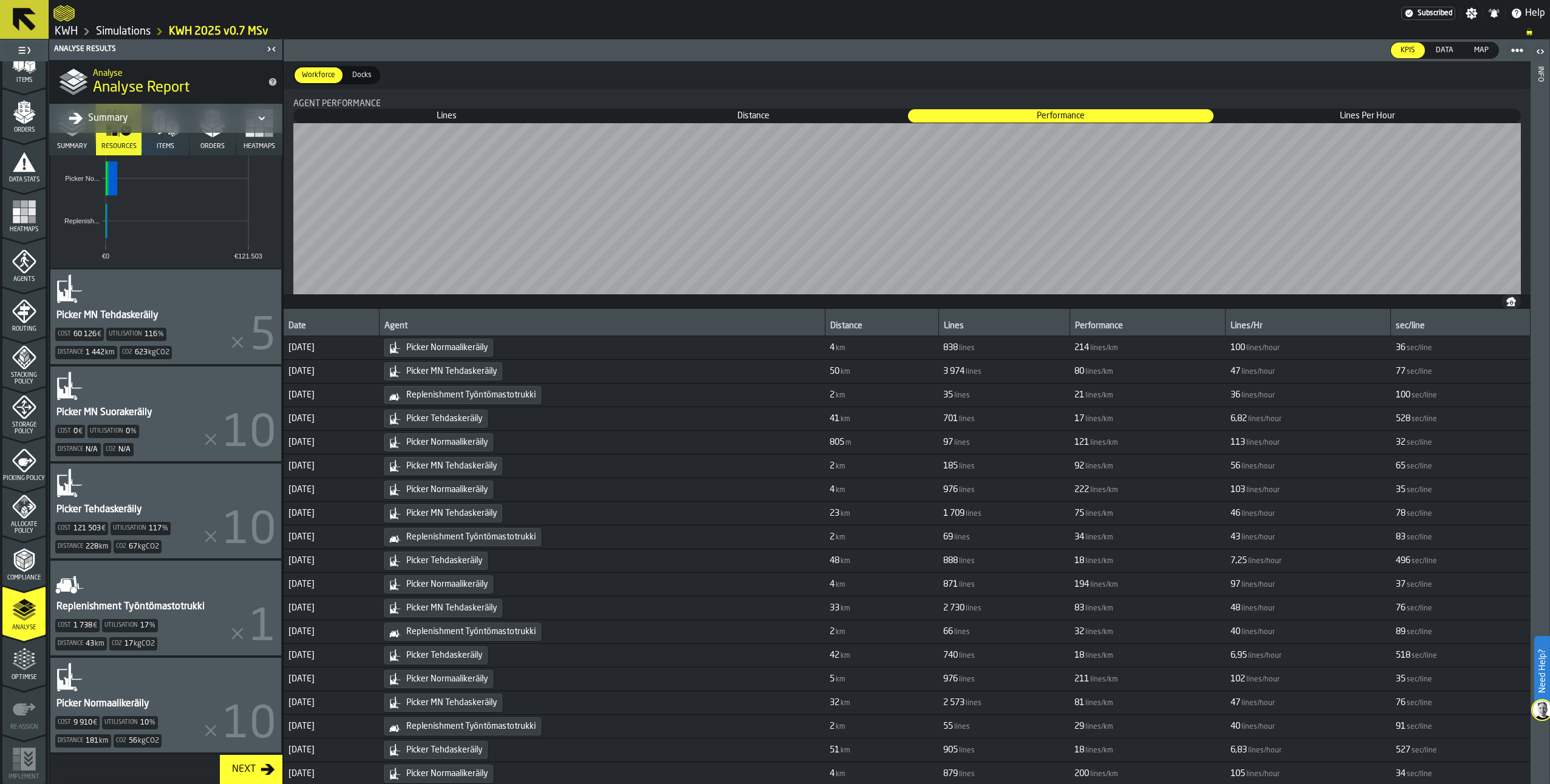
scroll to position [330, 0]
click at [153, 688] on div "Picker Normaalikeräily Cost 9 910 € Utilisation 10 % Distance 181 km Co2 56 kgC…" at bounding box center [166, 705] width 231 height 95
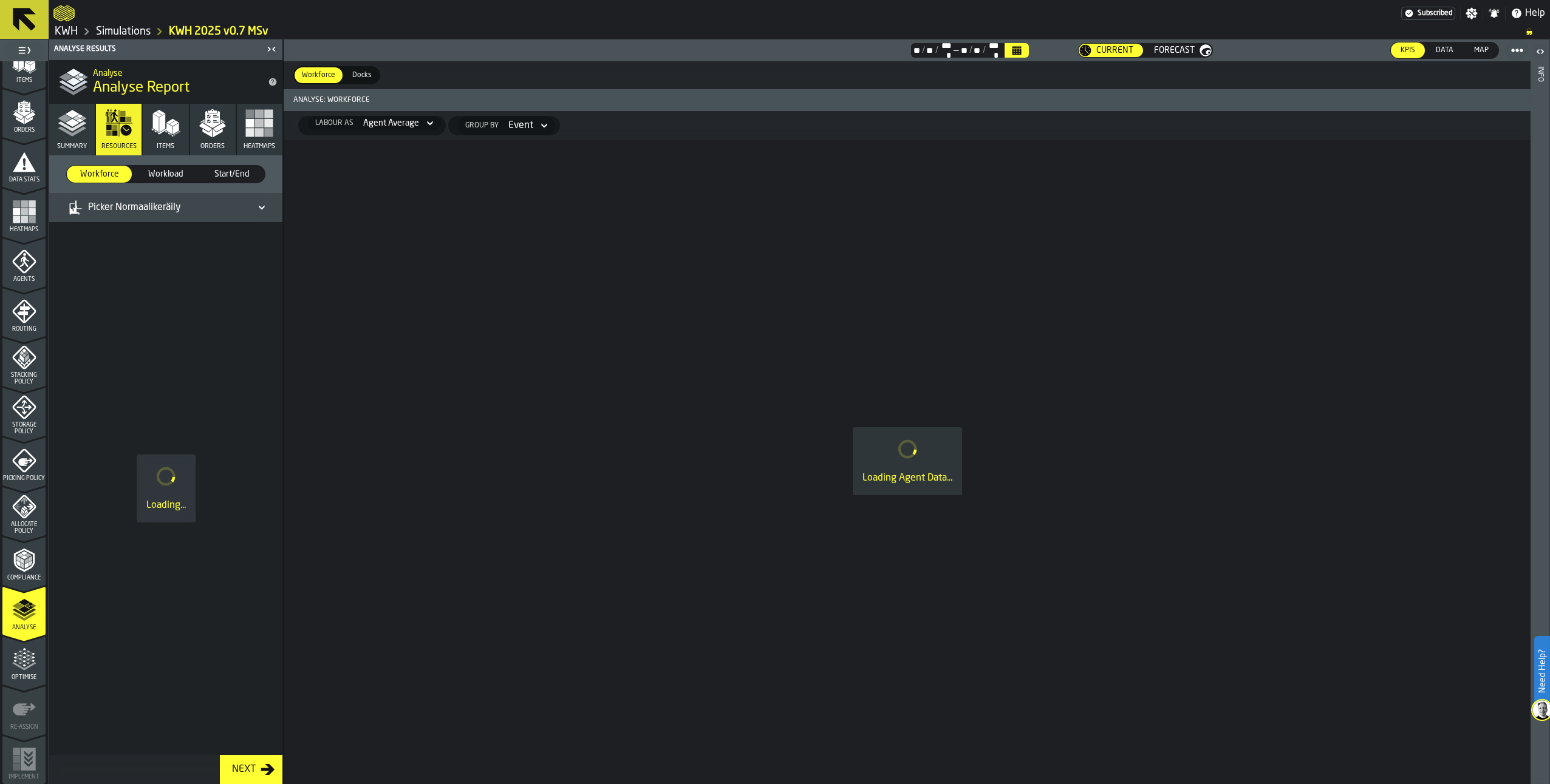
scroll to position [0, 0]
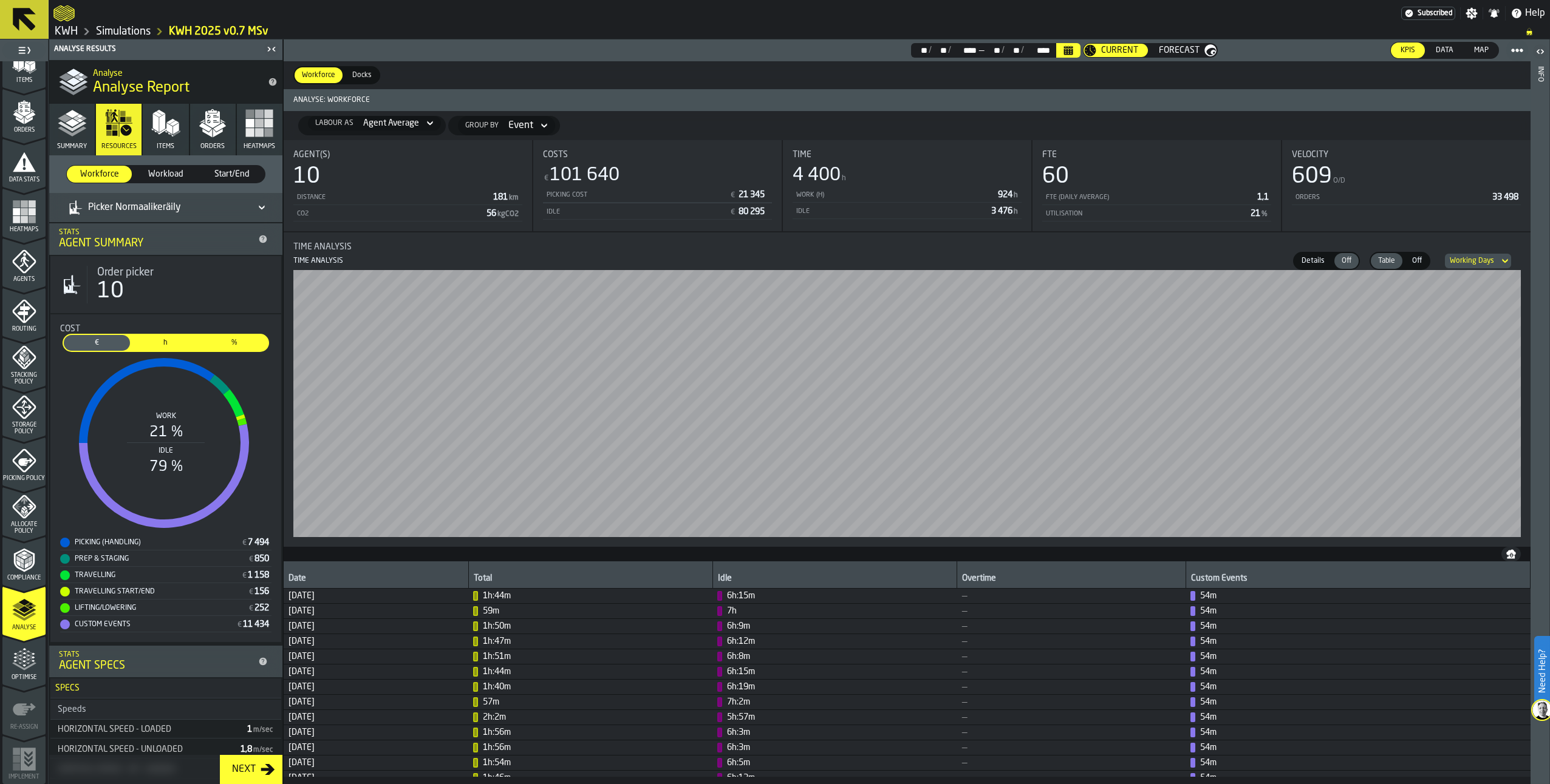
click at [259, 206] on icon at bounding box center [261, 207] width 12 height 14
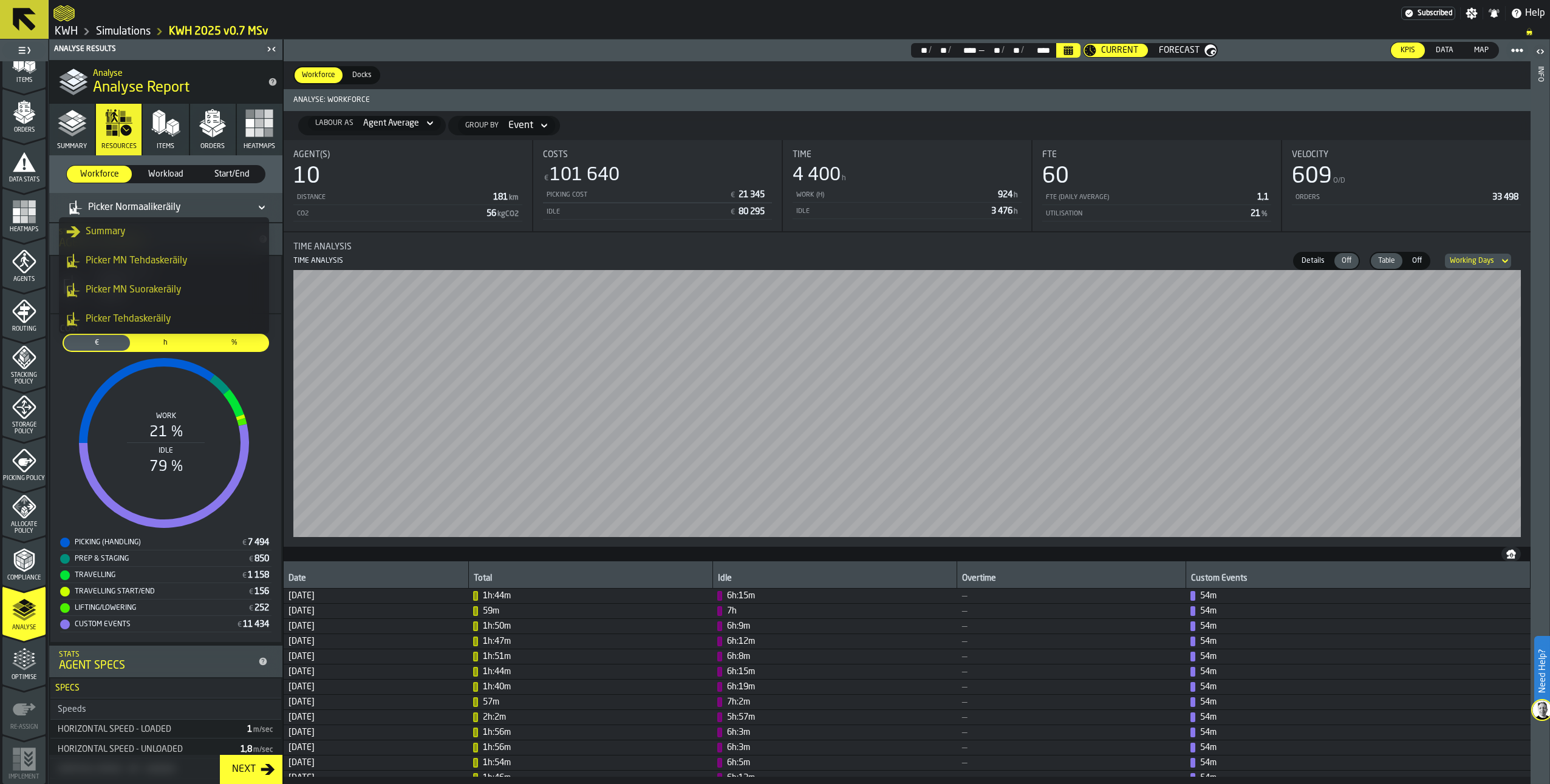
click at [75, 231] on icon "dropdown-item" at bounding box center [74, 232] width 14 height 11
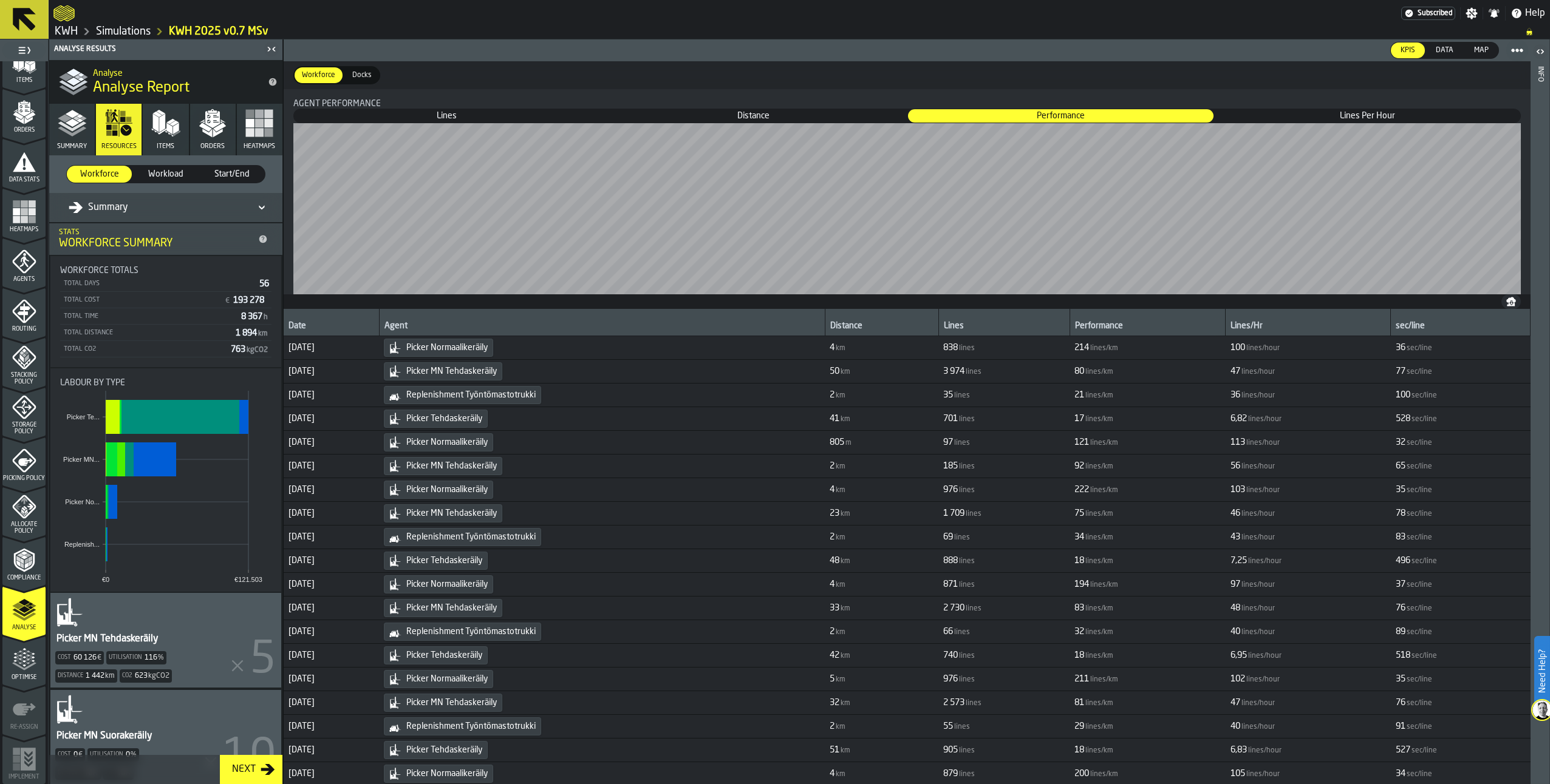
click at [60, 122] on polyline "button" at bounding box center [72, 126] width 28 height 9
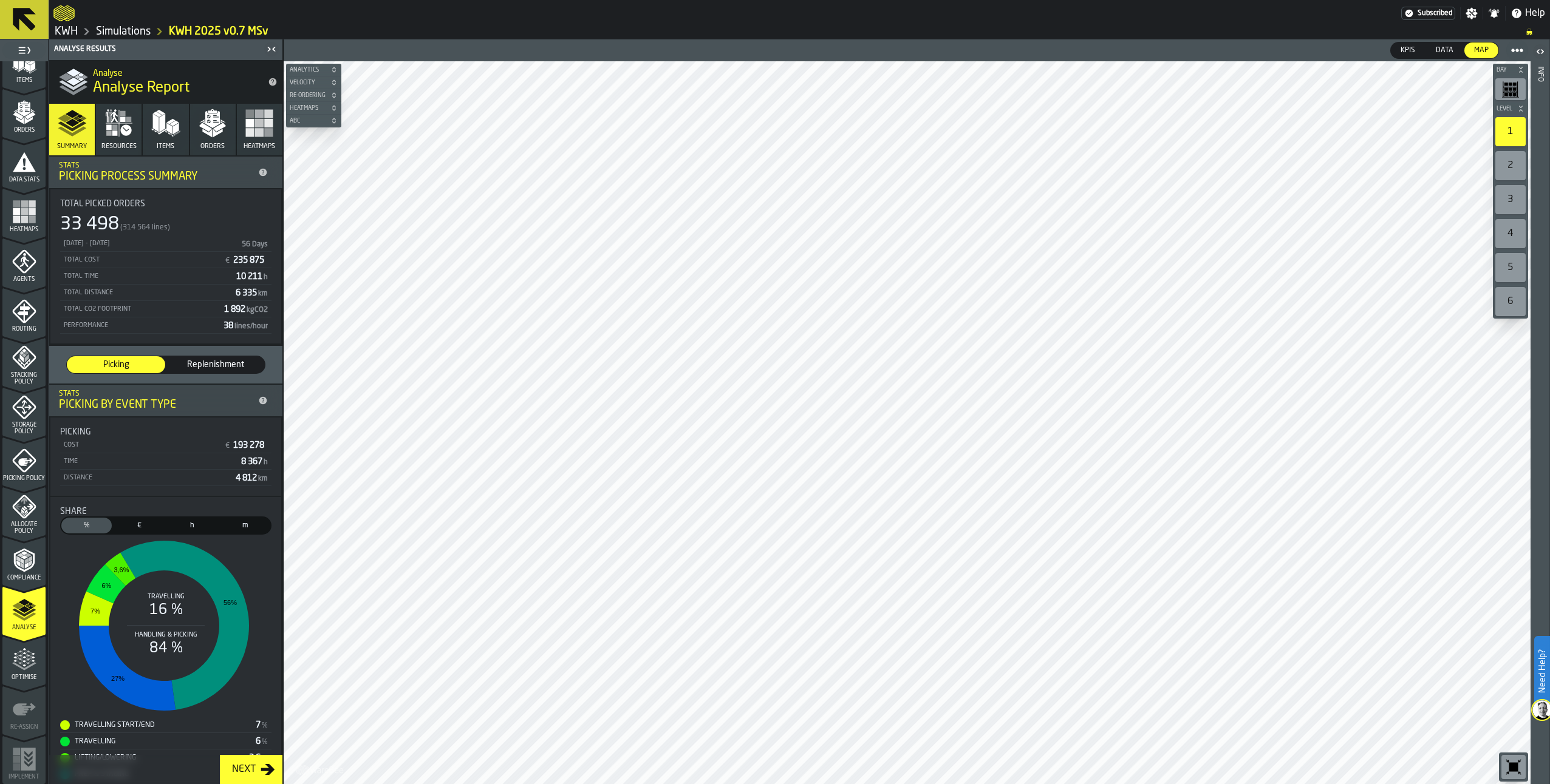
click at [78, 35] on div "Simulations" at bounding box center [114, 31] width 73 height 14
click at [72, 29] on link "KWH" at bounding box center [66, 31] width 23 height 13
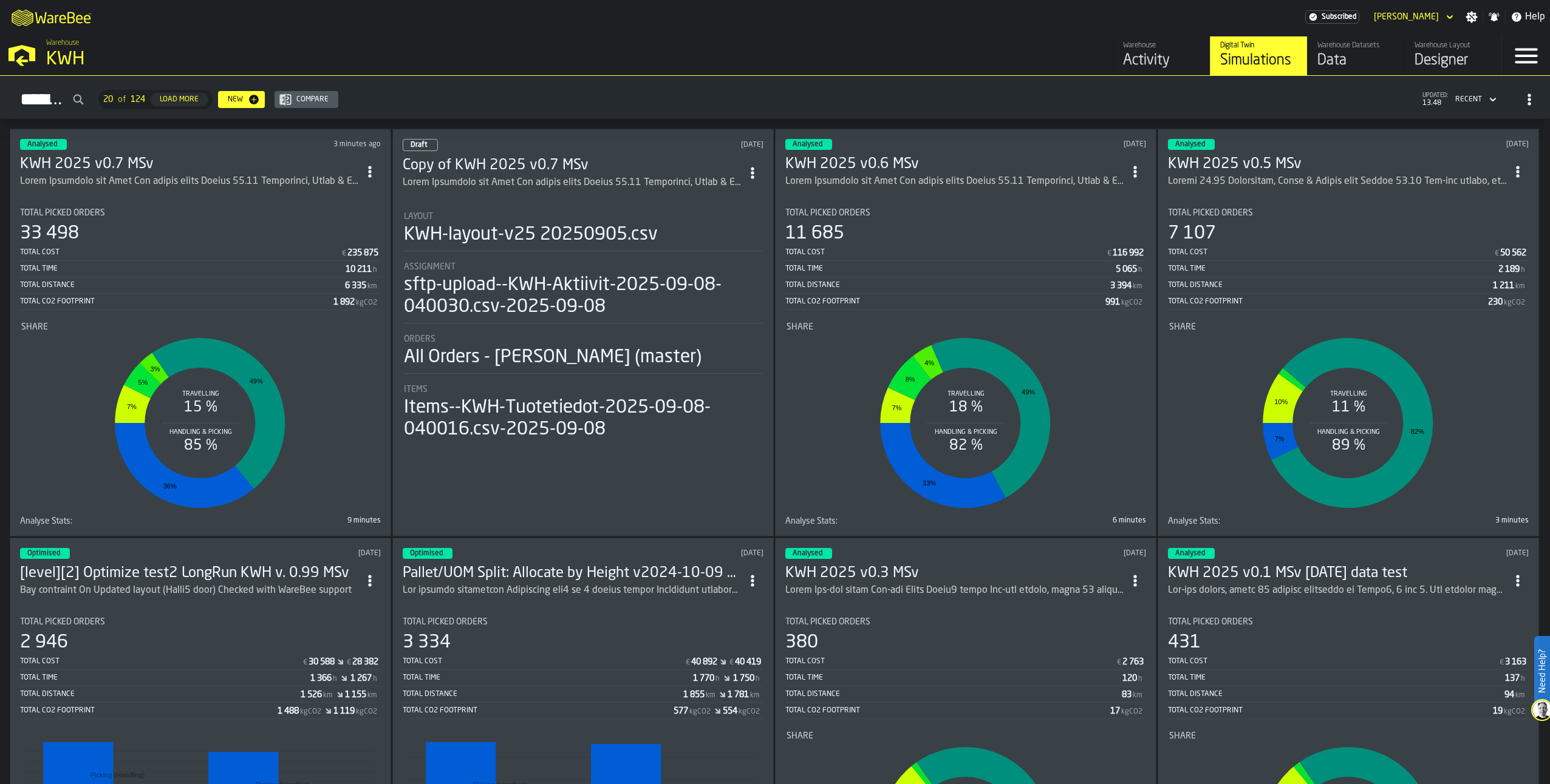
click at [1373, 58] on div "Data" at bounding box center [1355, 61] width 77 height 20
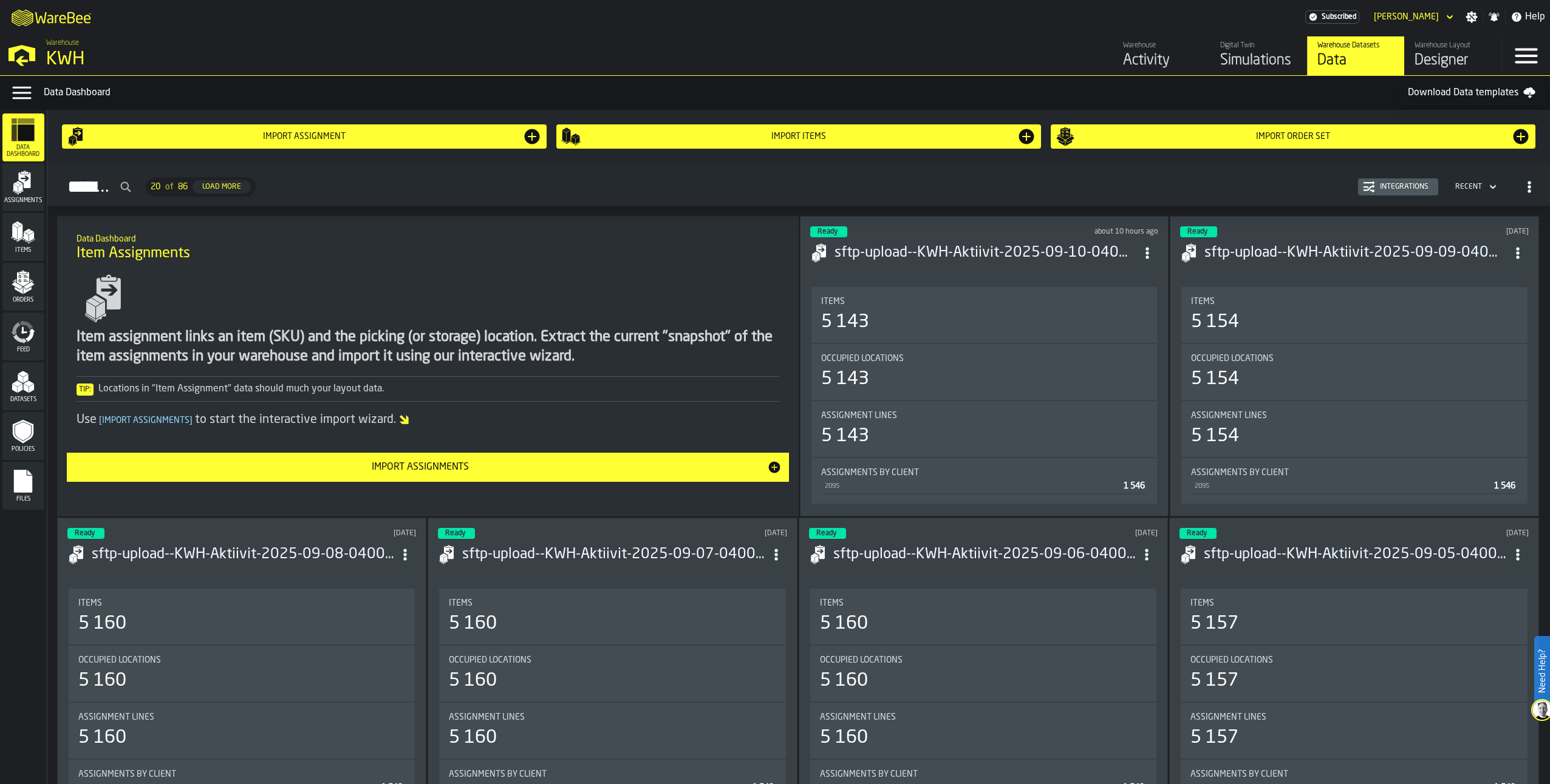
click at [24, 292] on polygon "menu Orders" at bounding box center [27, 291] width 8 height 8
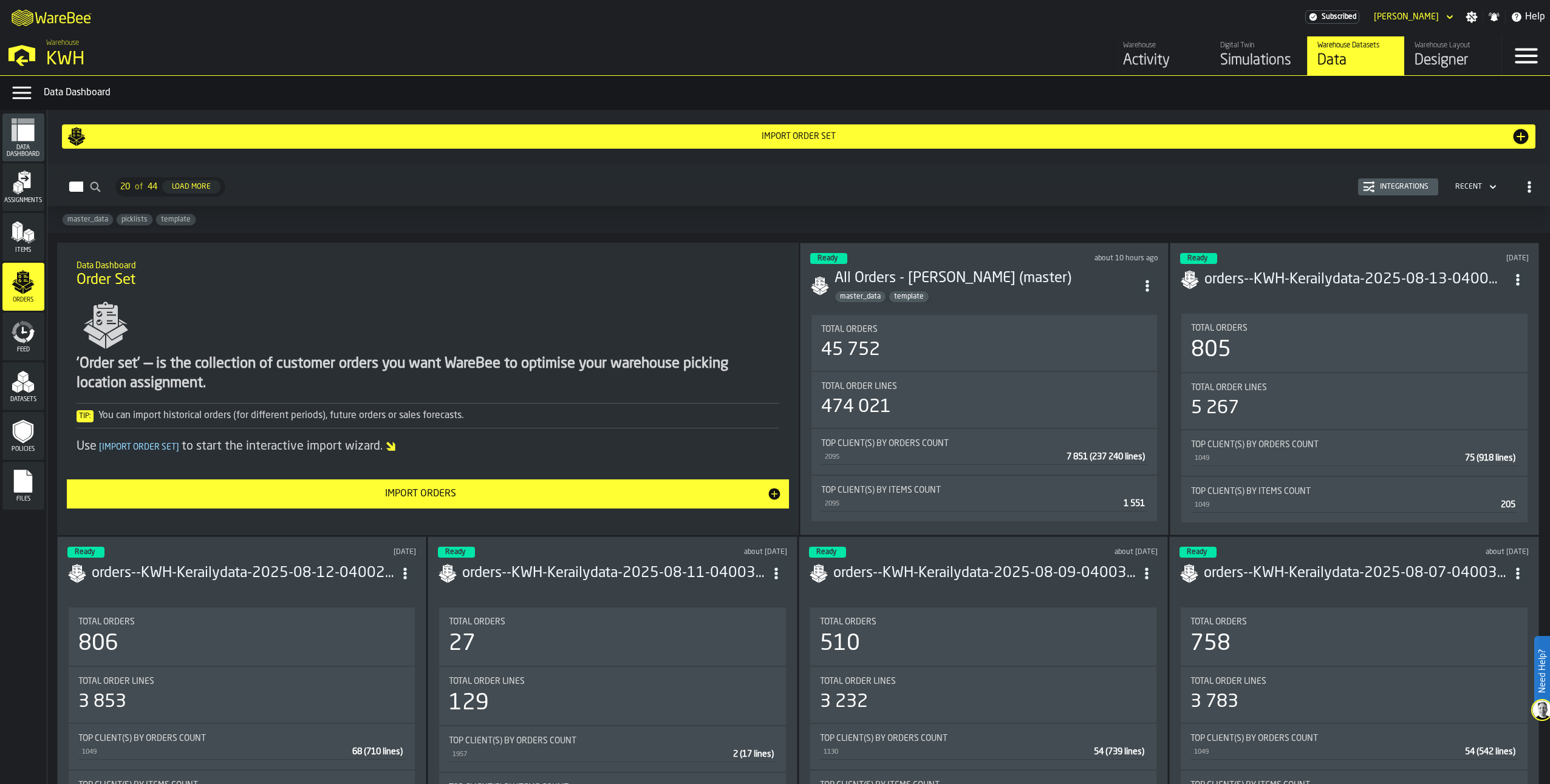
click at [12, 240] on icon "menu Items" at bounding box center [24, 233] width 25 height 25
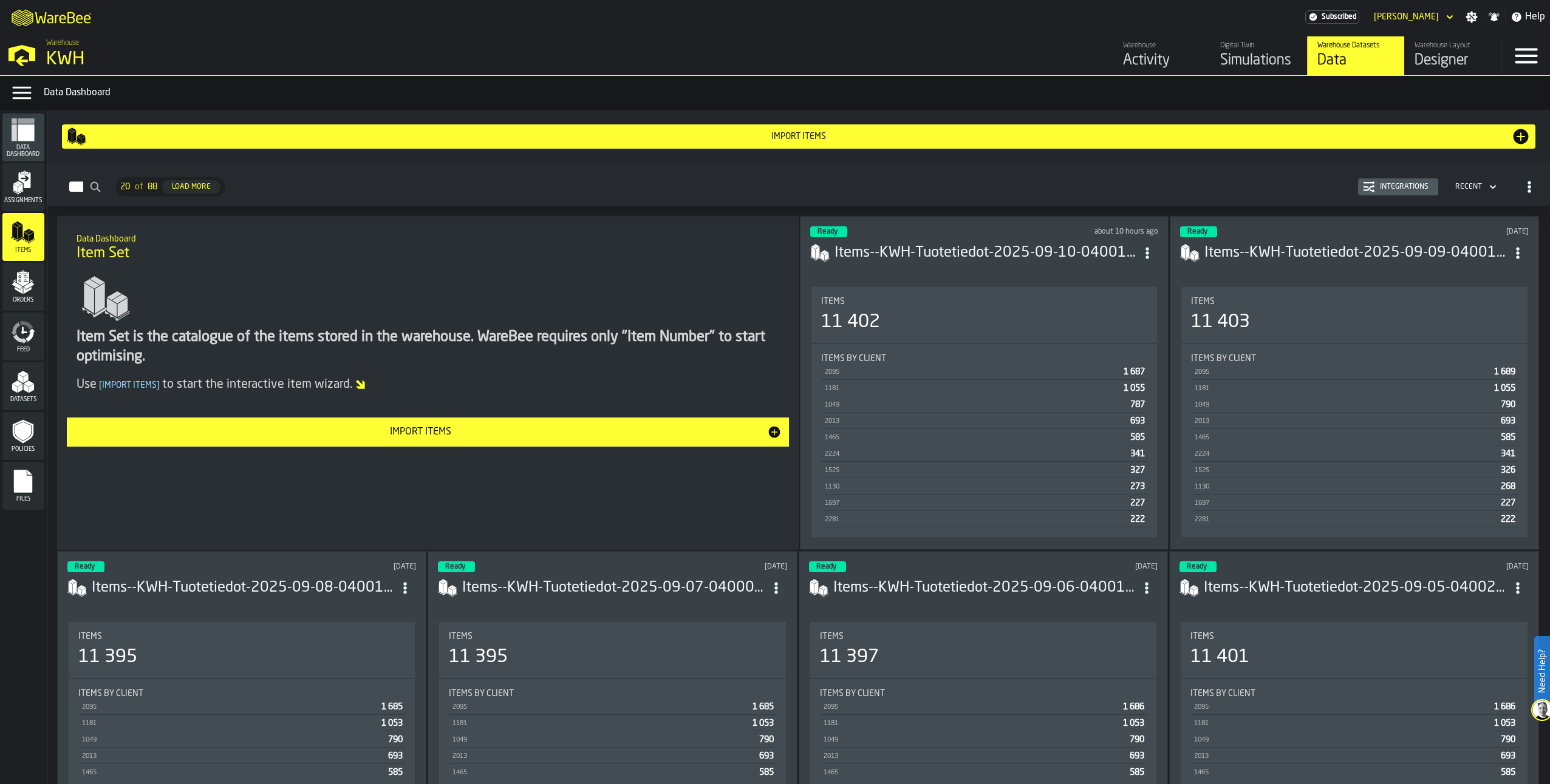
click at [23, 286] on icon "menu Orders" at bounding box center [23, 278] width 12 height 14
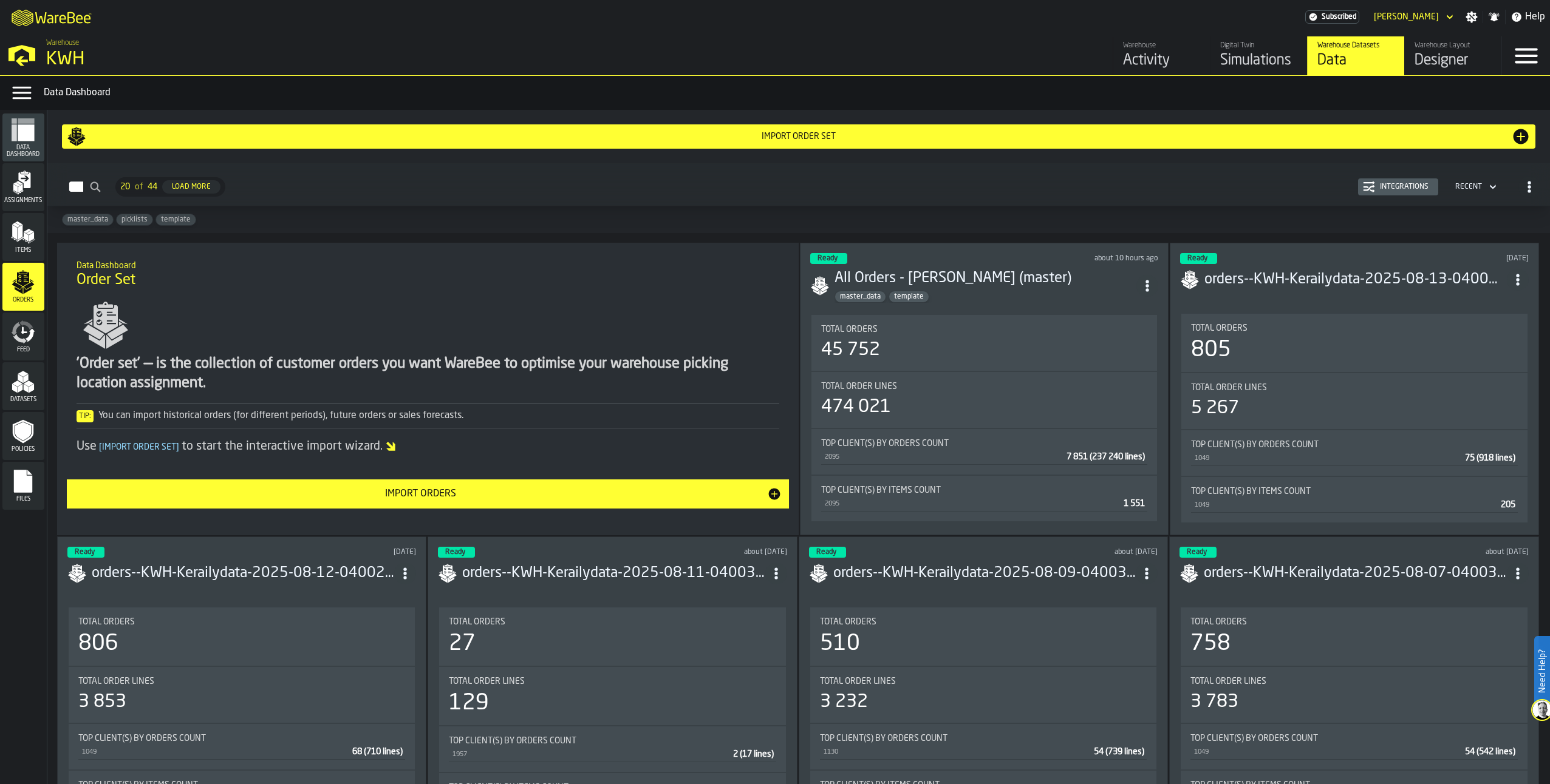
click at [26, 185] on icon "menu Assignments" at bounding box center [25, 180] width 12 height 16
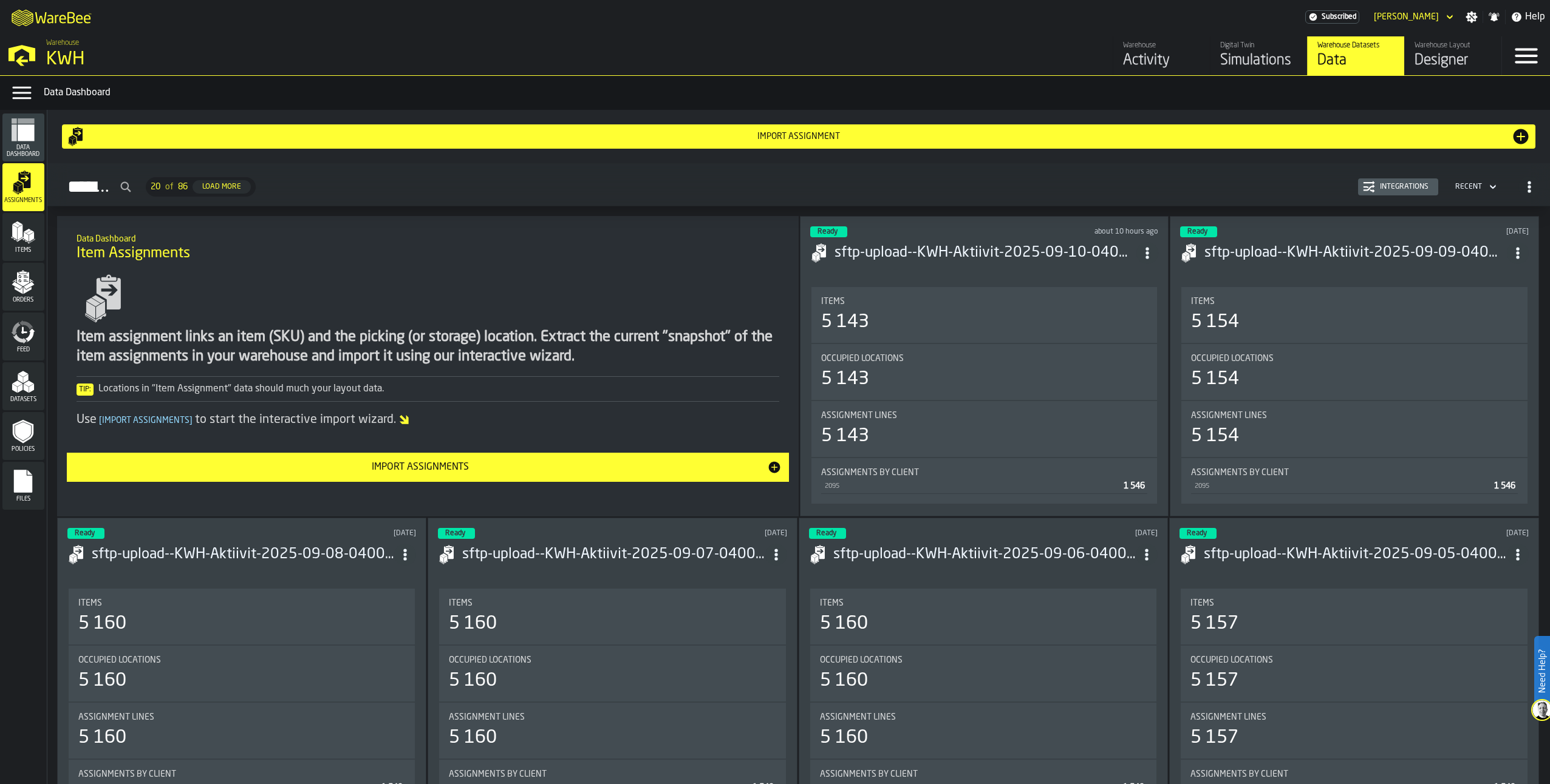
click at [1268, 53] on div "Simulations" at bounding box center [1258, 61] width 77 height 20
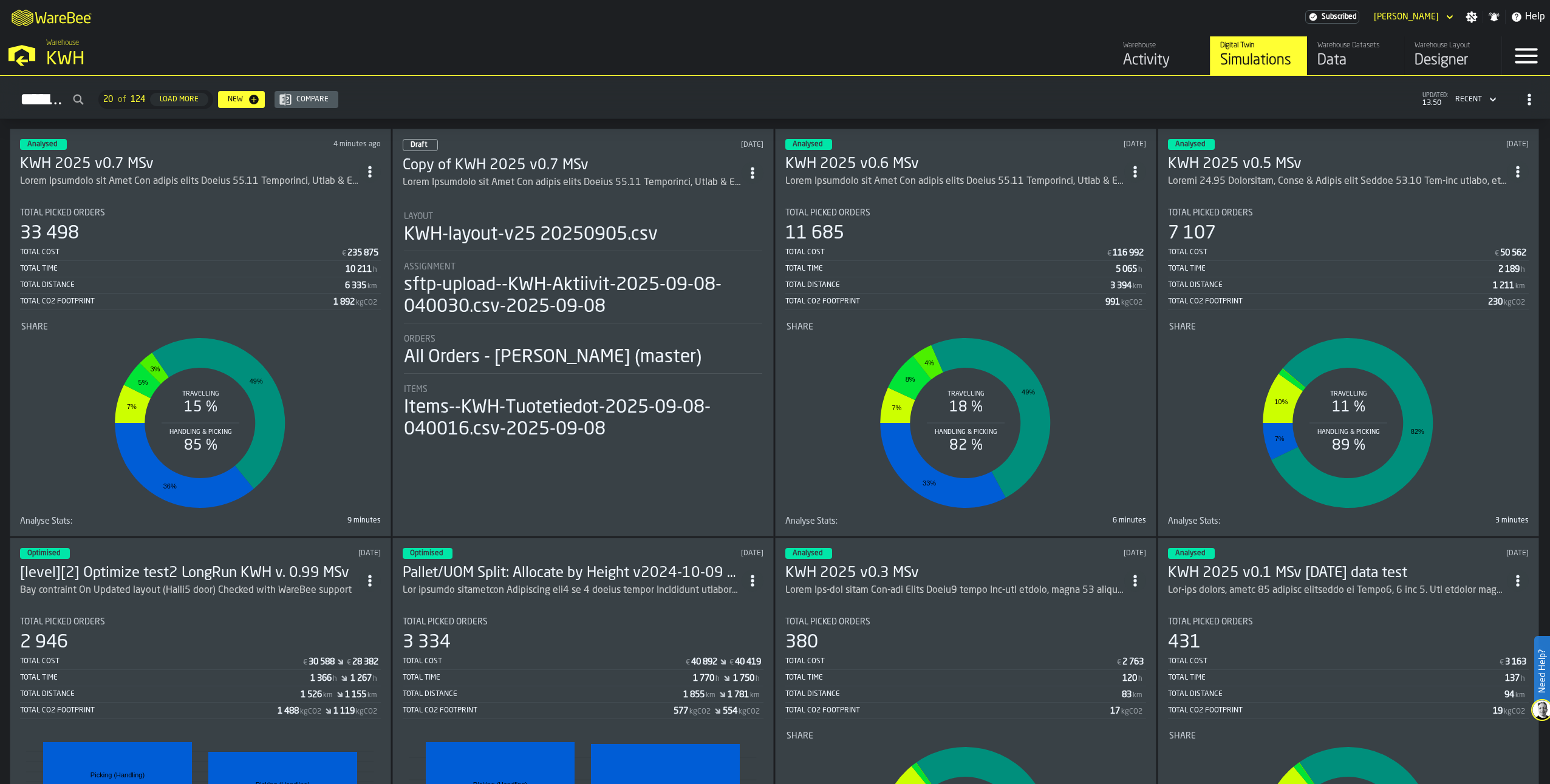
click at [59, 224] on div "33 498" at bounding box center [49, 233] width 59 height 22
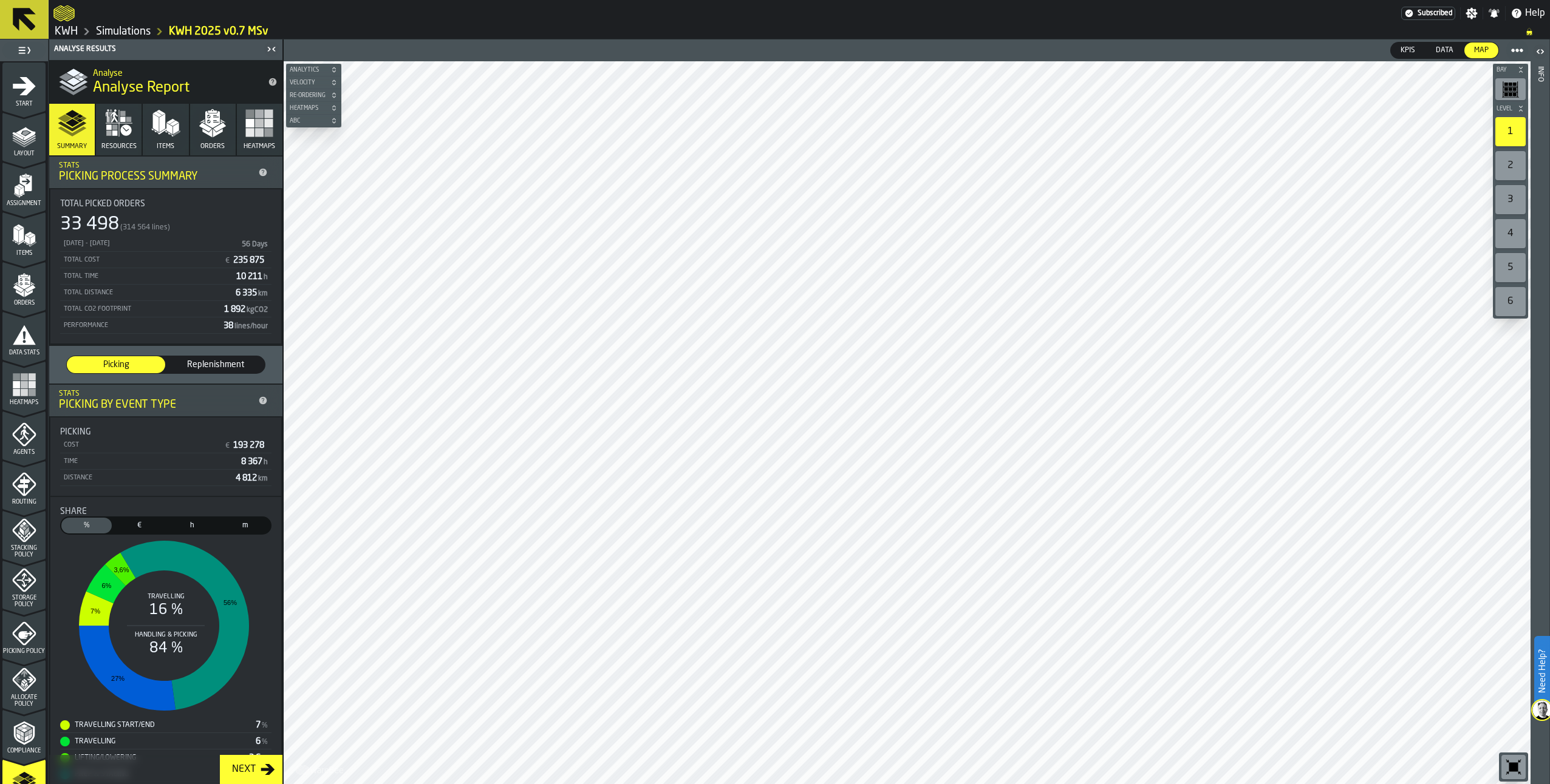
click at [17, 187] on polygon "menu Assignment" at bounding box center [18, 187] width 8 height 4
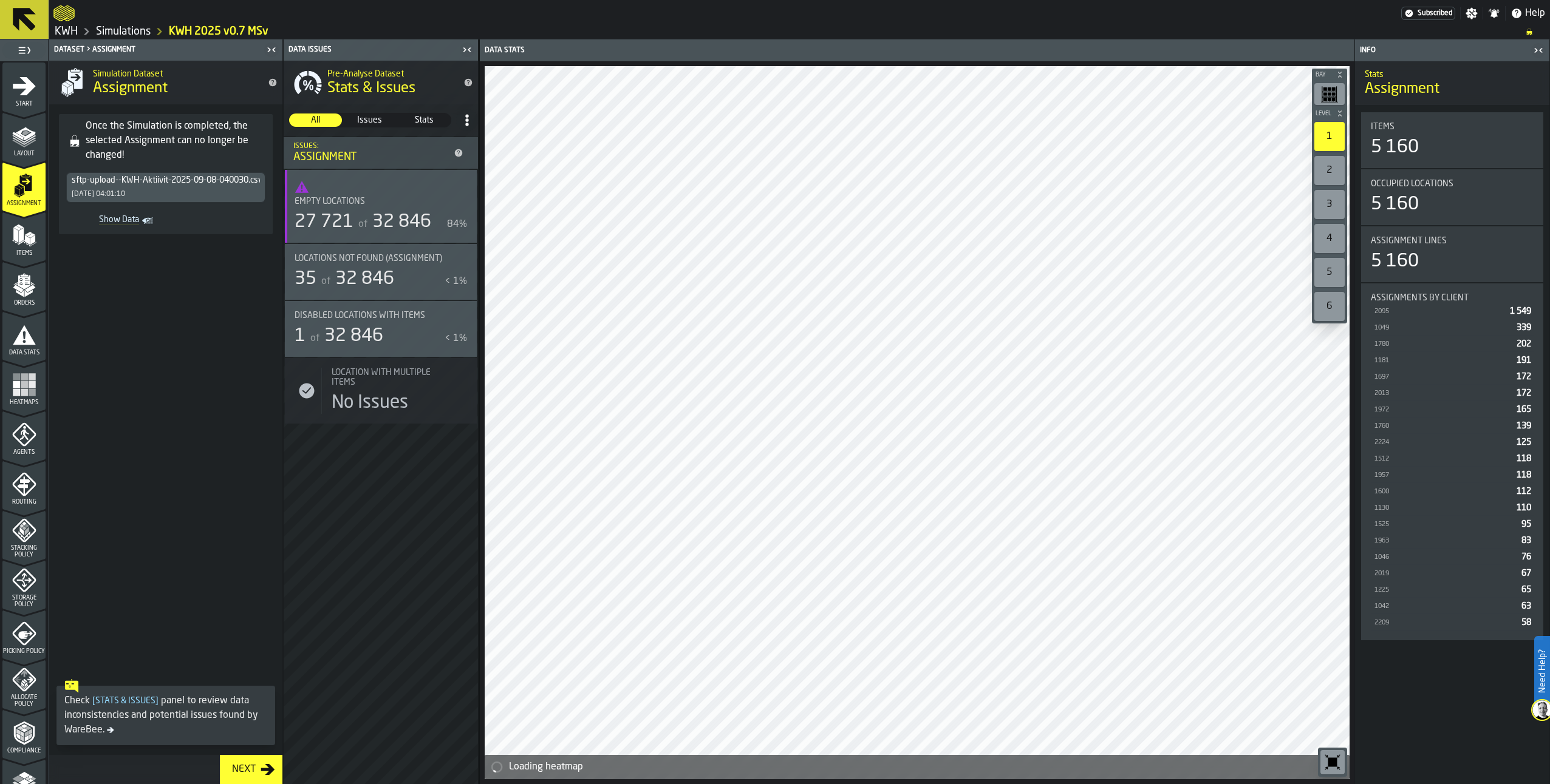
click at [32, 241] on polygon "menu Items" at bounding box center [31, 240] width 5 height 9
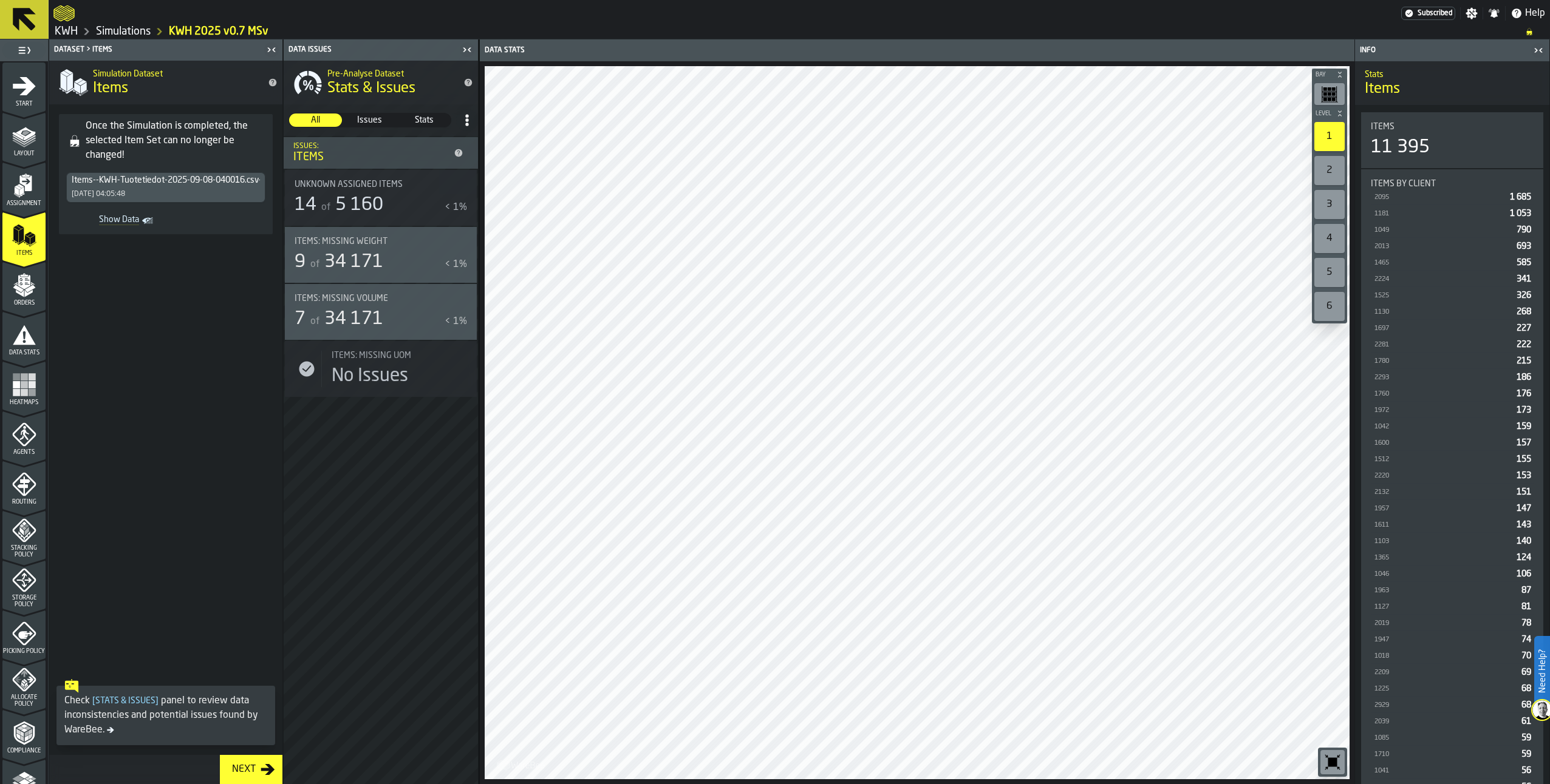
click at [19, 282] on icon "menu Orders" at bounding box center [25, 285] width 25 height 25
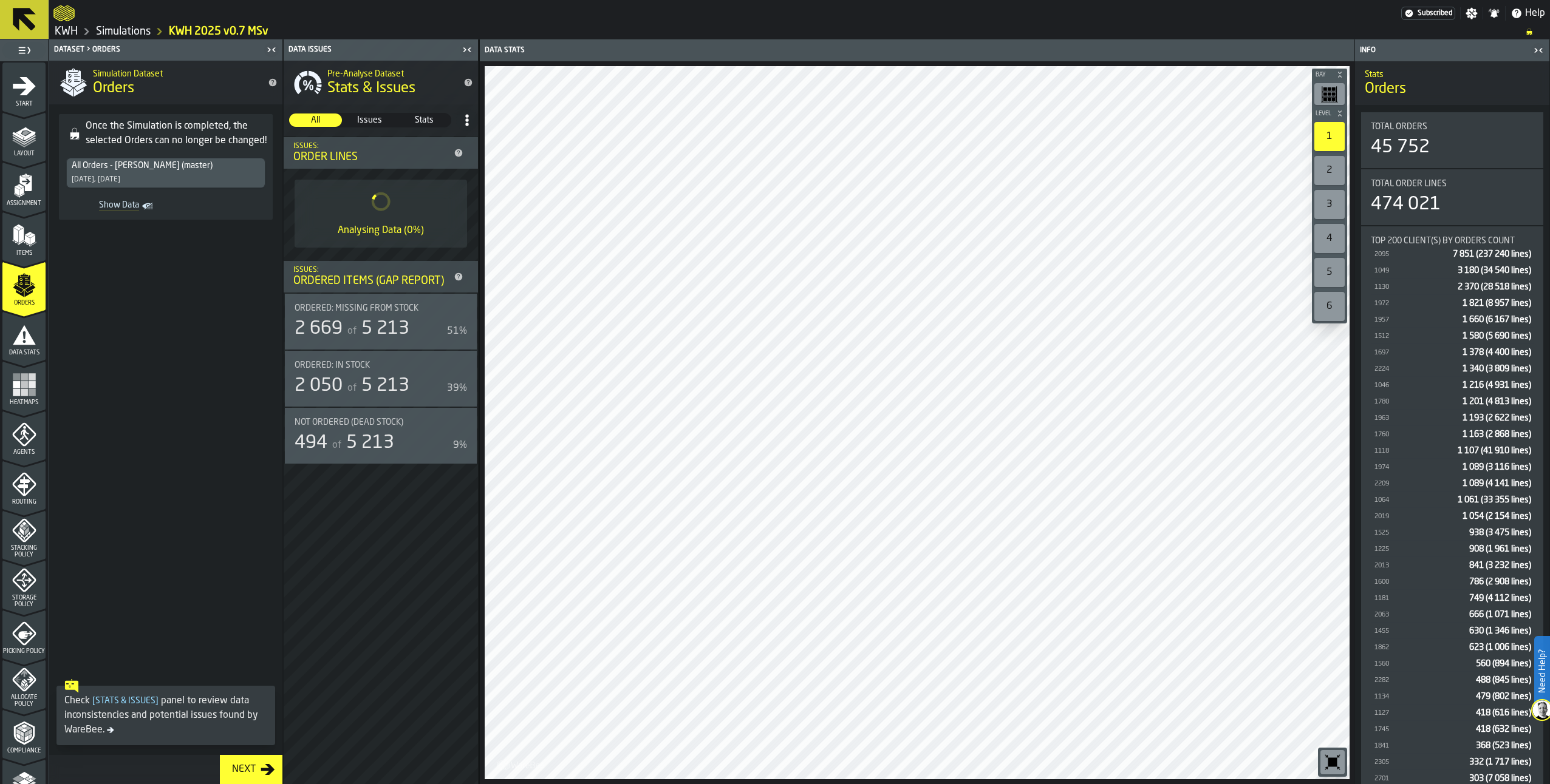
click at [19, 332] on icon "menu Data Stats" at bounding box center [25, 335] width 25 height 25
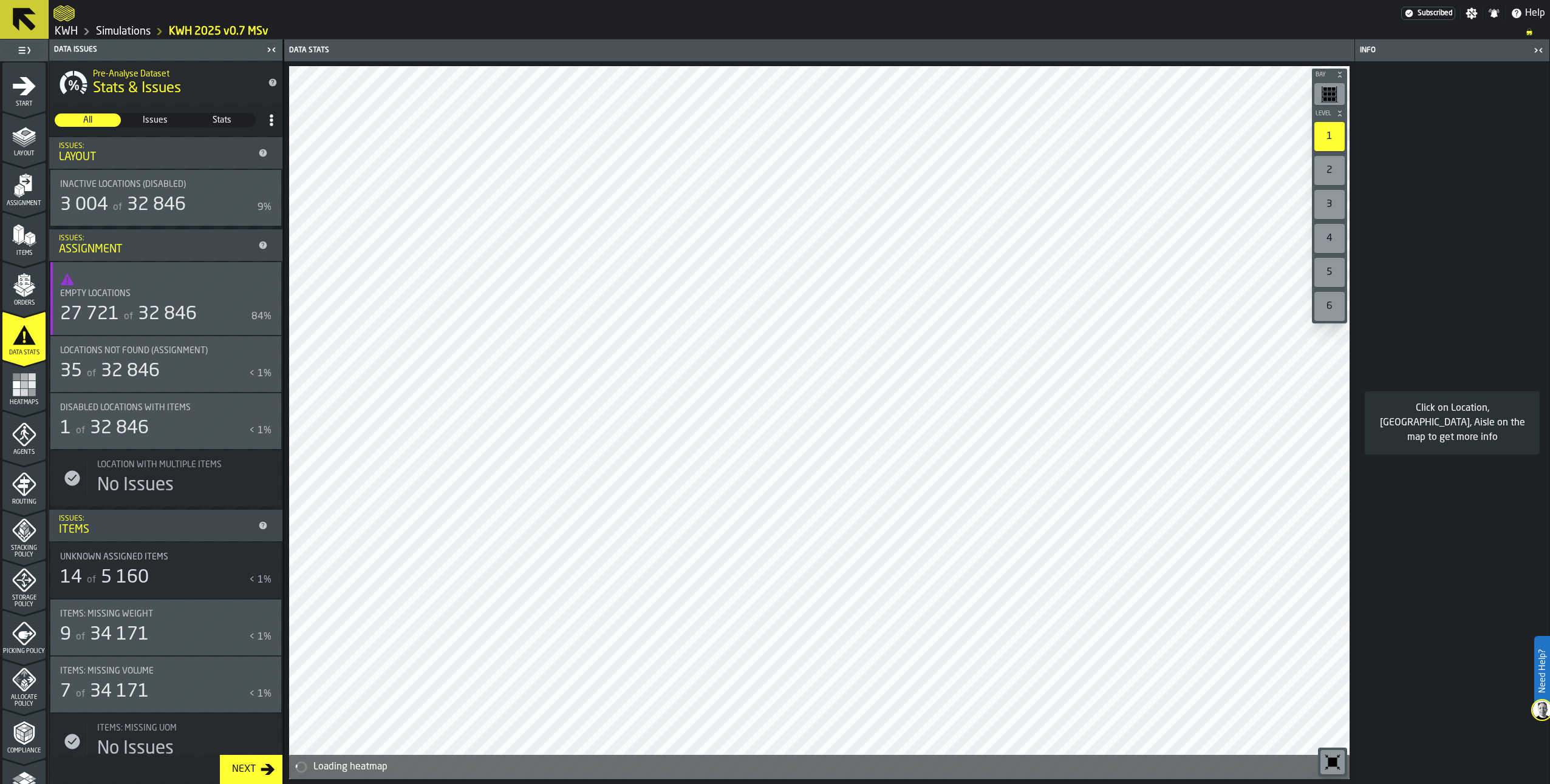
click at [21, 290] on polygon "menu Orders" at bounding box center [17, 289] width 10 height 8
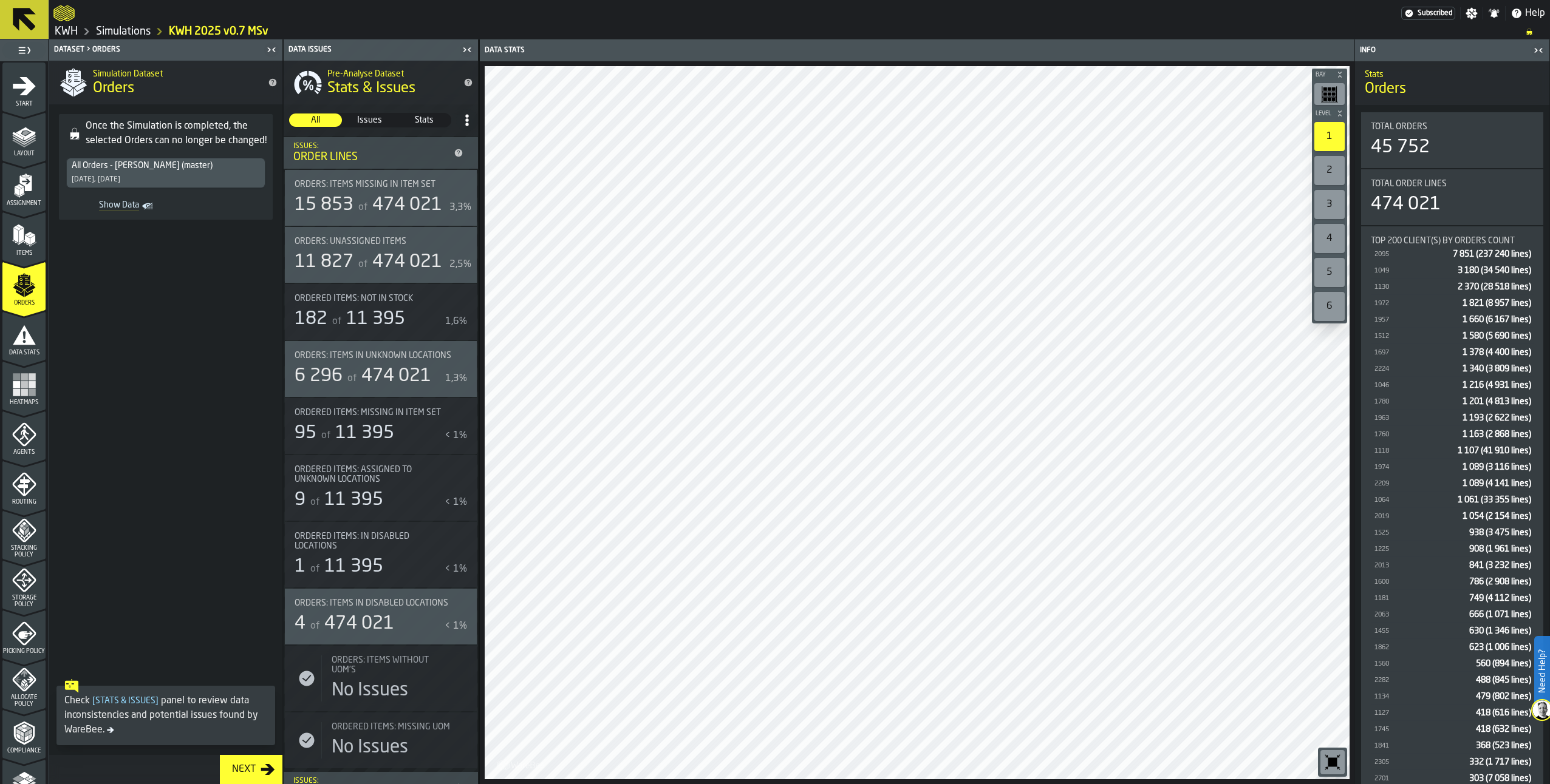
click at [22, 342] on icon "menu Data Stats" at bounding box center [25, 335] width 25 height 25
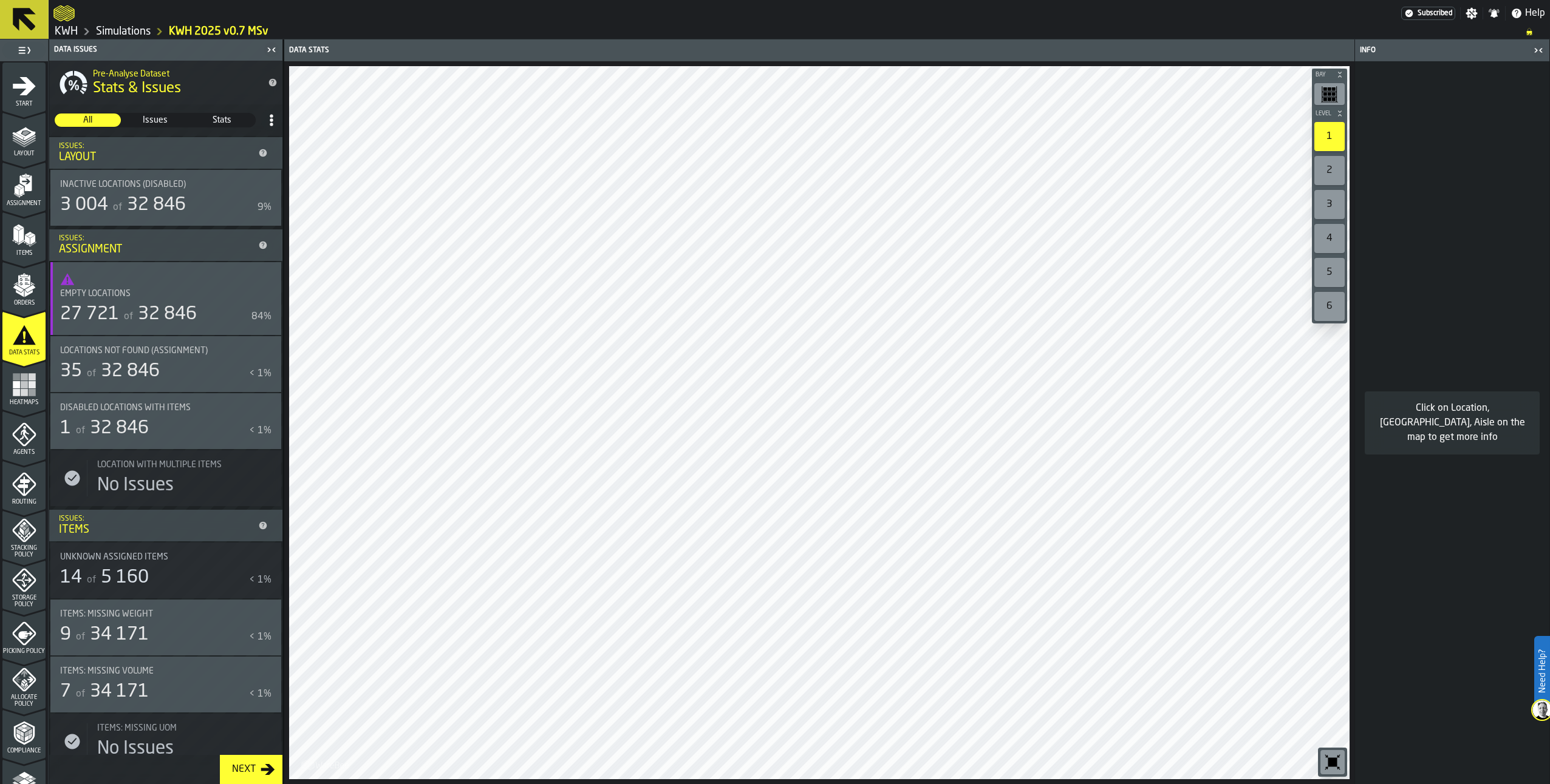
click at [30, 285] on polygon "menu Orders" at bounding box center [31, 284] width 2 height 2
